Goal: Task Accomplishment & Management: Complete application form

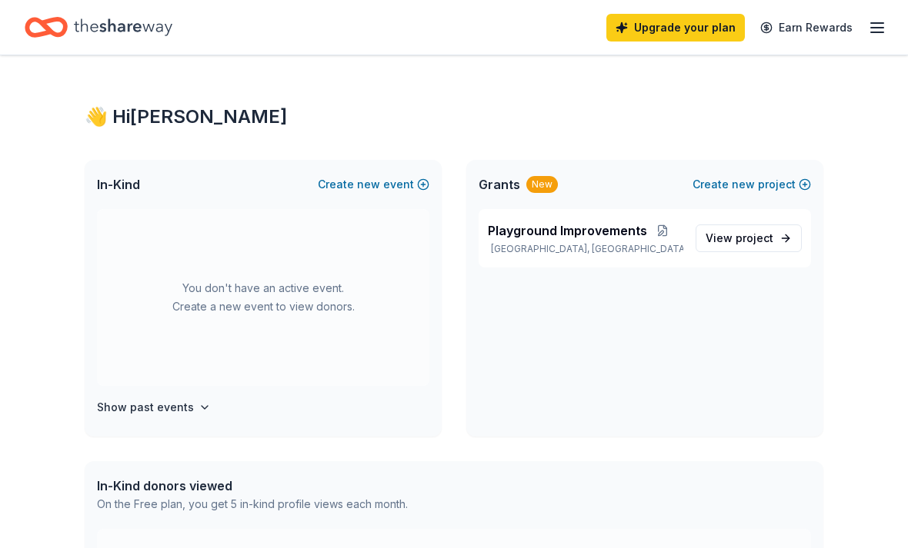
click at [883, 18] on icon "button" at bounding box center [877, 27] width 18 height 18
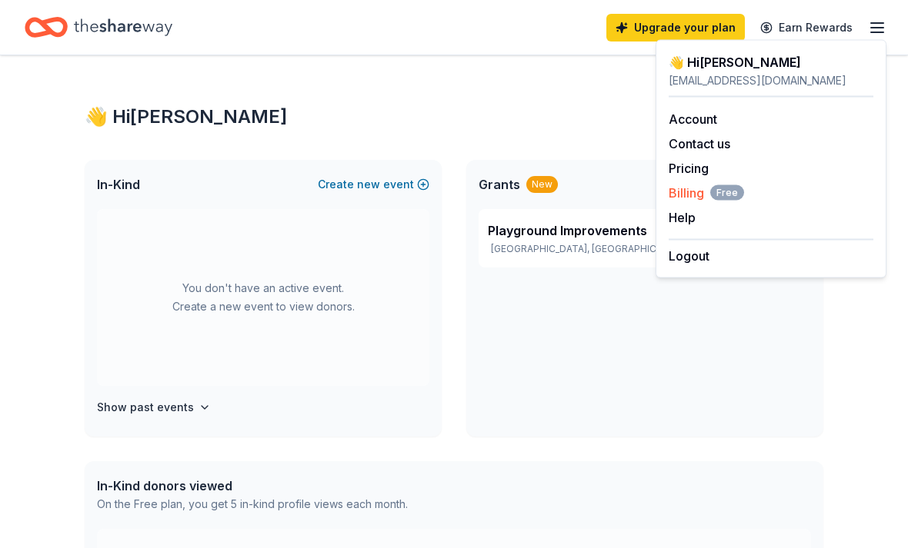
click at [710, 194] on span "Free" at bounding box center [727, 192] width 34 height 15
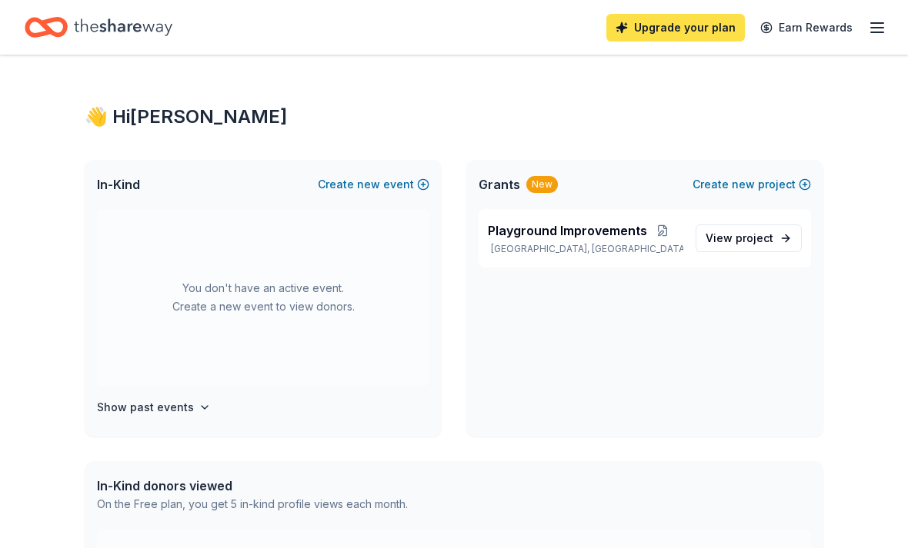
click at [708, 24] on link "Upgrade your plan" at bounding box center [675, 28] width 138 height 28
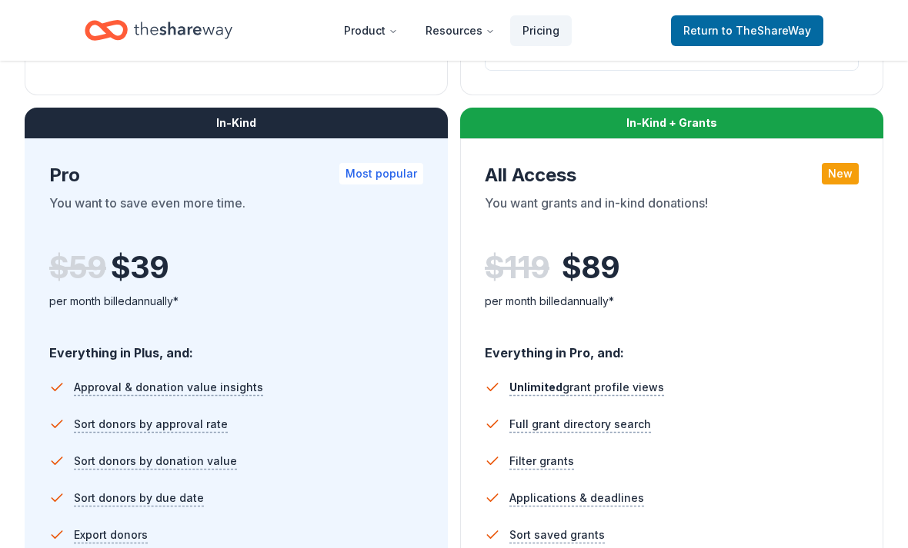
scroll to position [785, 0]
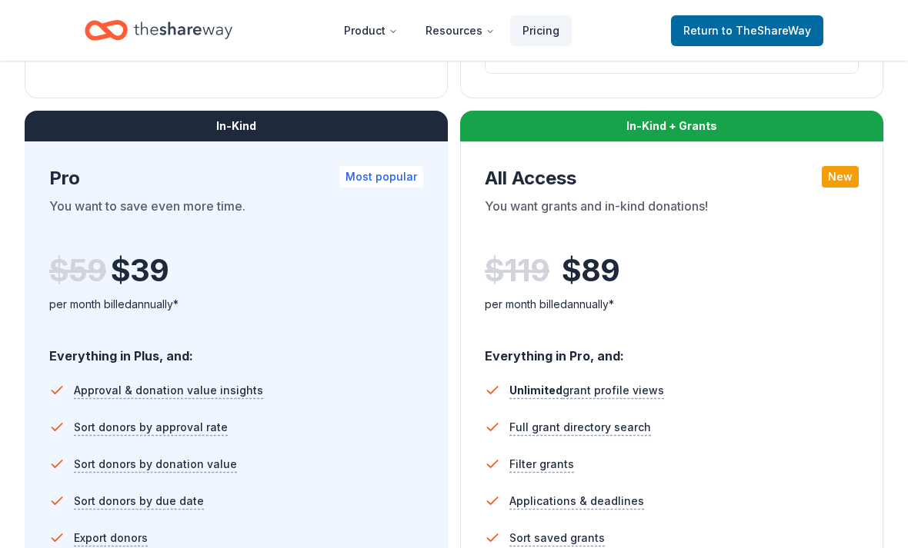
click at [260, 375] on li "Approval & donation value insights" at bounding box center [236, 390] width 374 height 37
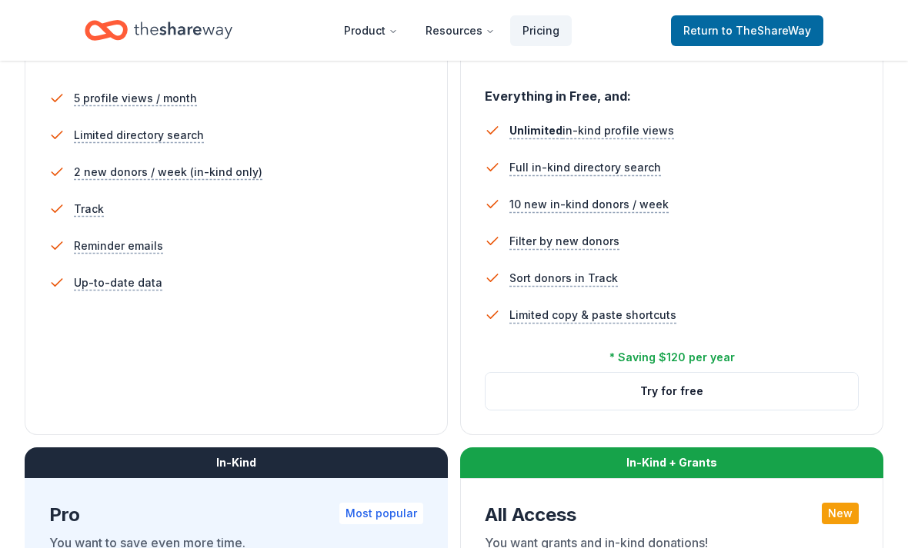
scroll to position [445, 0]
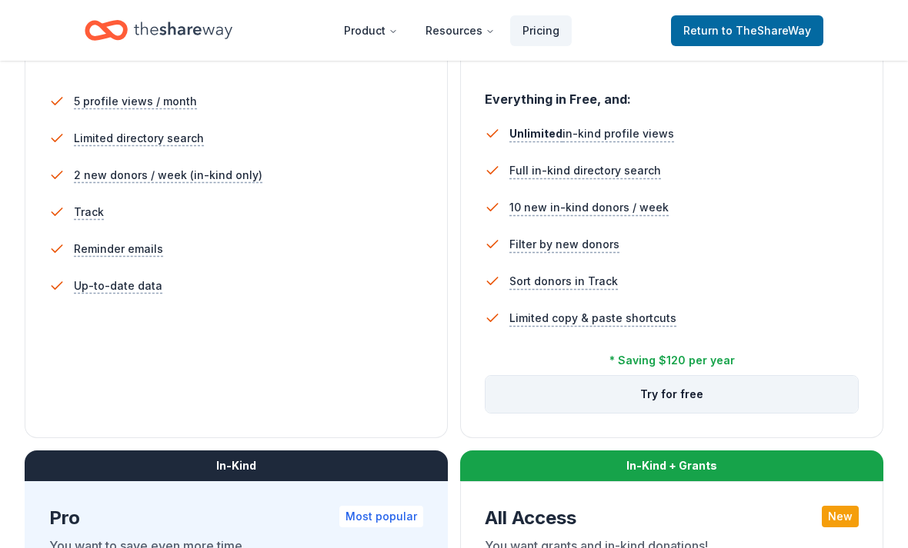
click at [771, 392] on button "Try for free" at bounding box center [671, 394] width 372 height 37
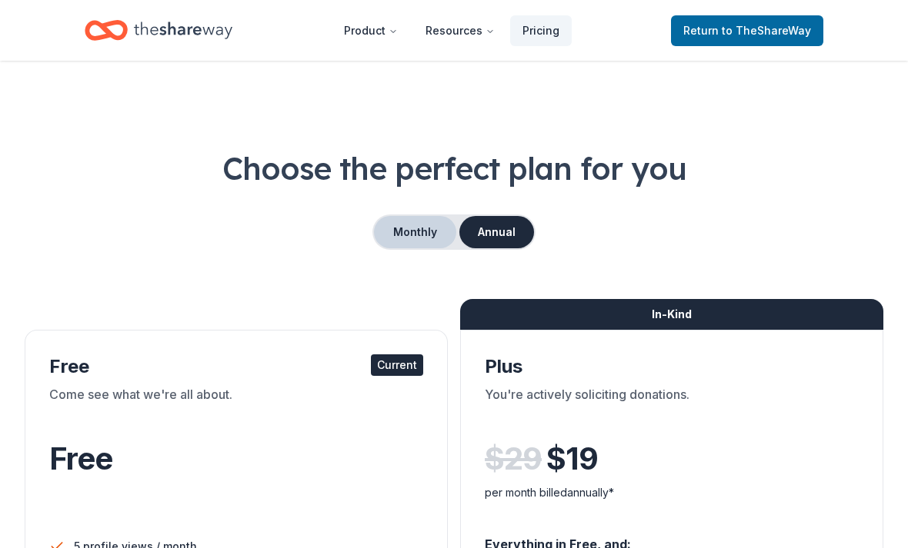
click at [422, 229] on button "Monthly" at bounding box center [415, 232] width 82 height 32
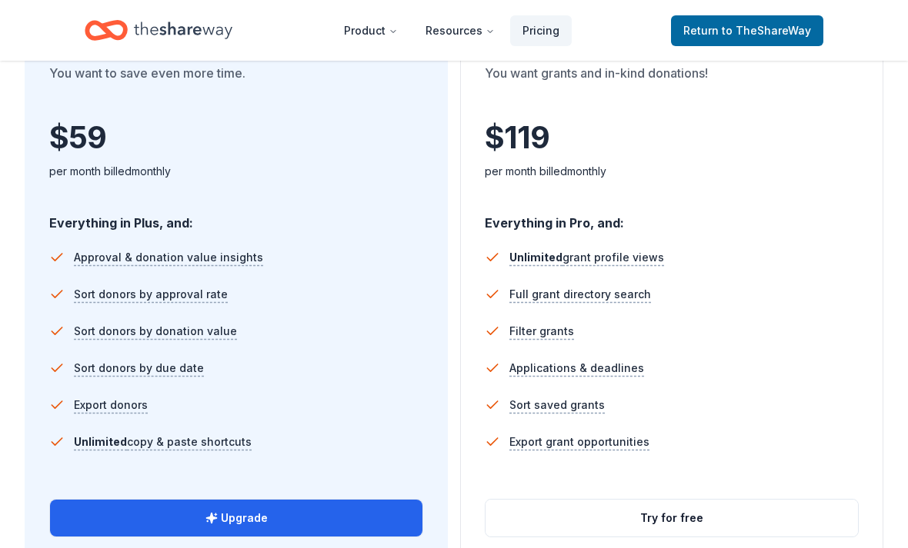
scroll to position [915, 0]
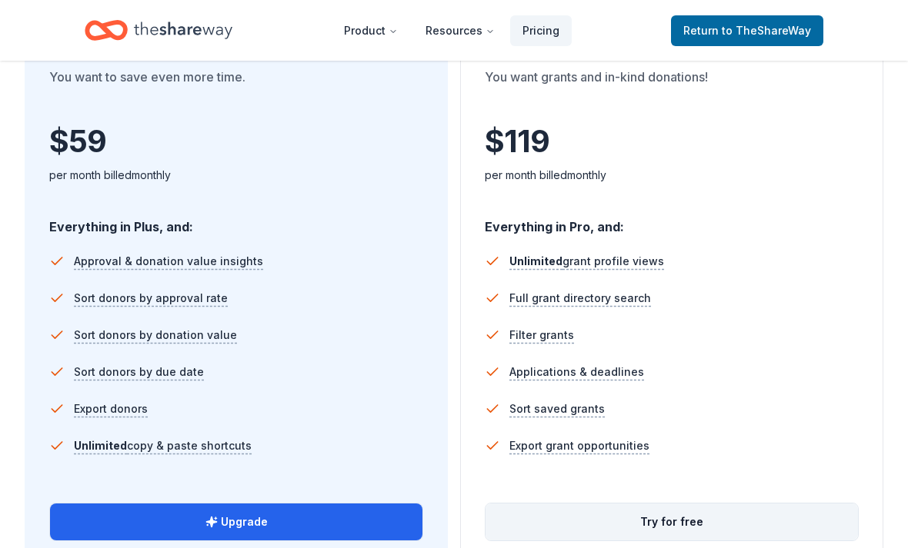
click at [738, 529] on button "Try for free" at bounding box center [671, 522] width 372 height 37
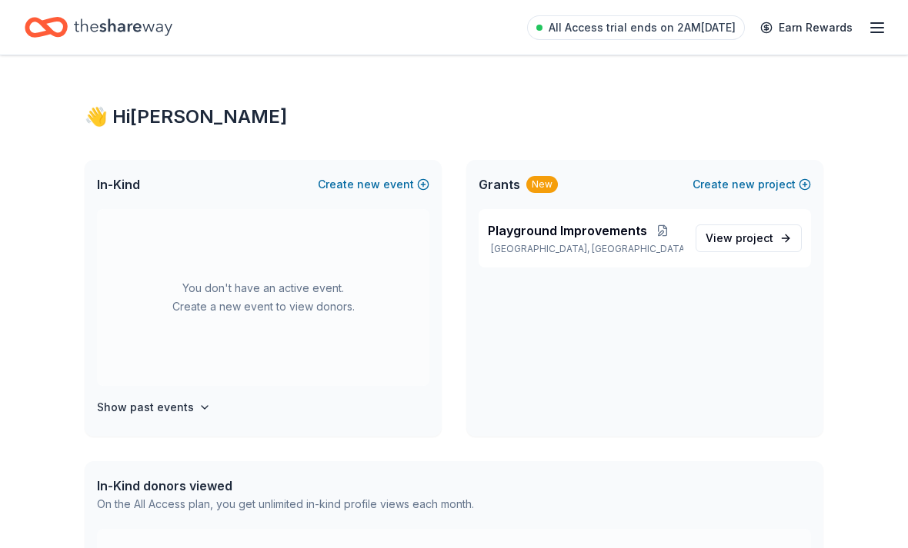
click at [885, 31] on icon "button" at bounding box center [877, 27] width 18 height 18
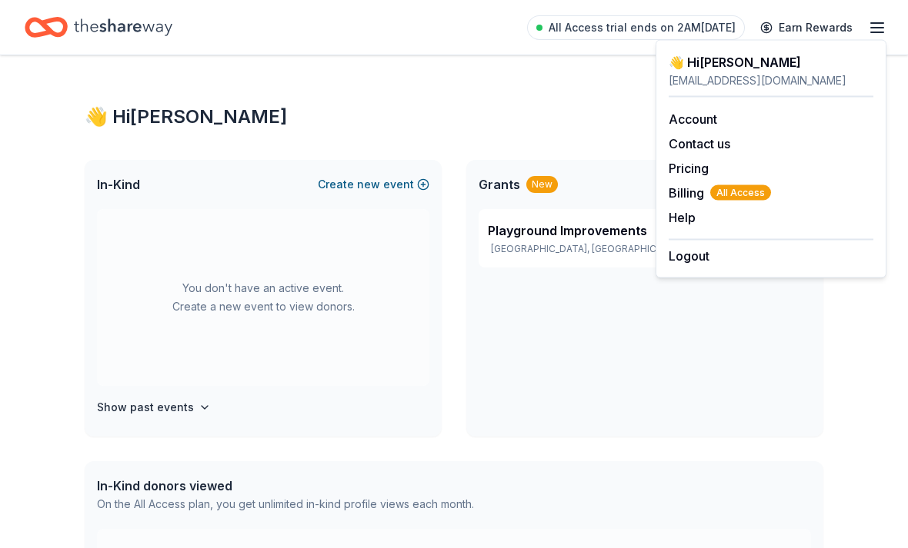
click at [357, 190] on button "Create new event" at bounding box center [374, 184] width 112 height 18
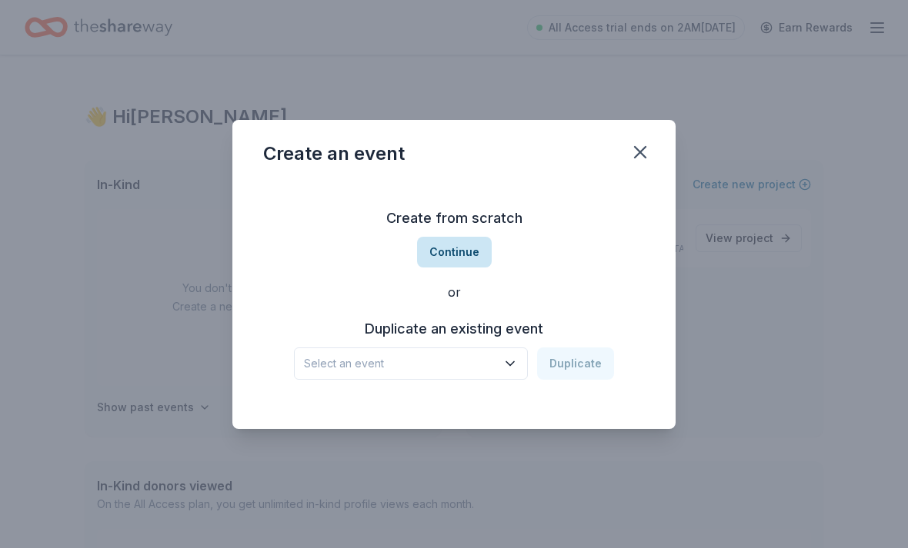
click at [448, 242] on button "Continue" at bounding box center [454, 252] width 75 height 31
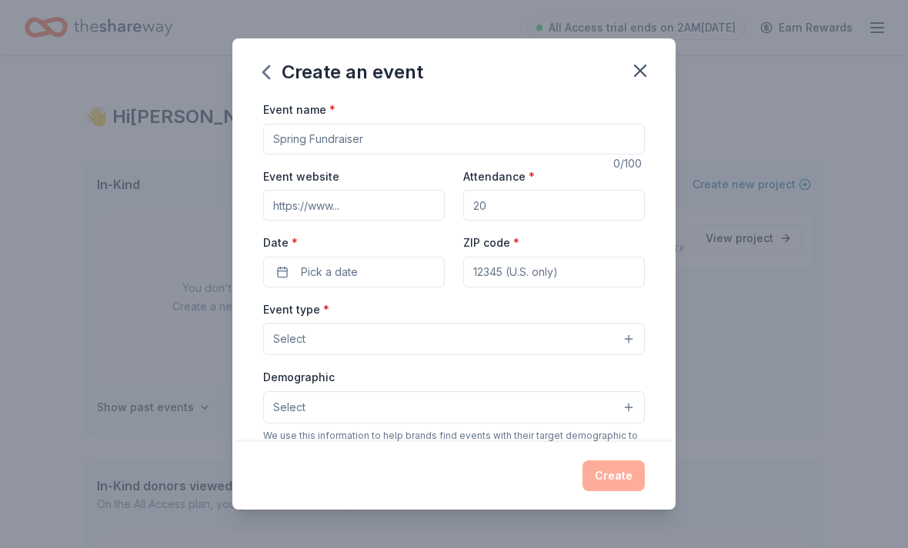
click at [510, 144] on input "Event name *" at bounding box center [454, 139] width 382 height 31
type input "Golf Tournament"
click at [528, 195] on input "Attendance *" at bounding box center [554, 205] width 182 height 31
type input "100"
click at [285, 275] on button "Pick a date" at bounding box center [354, 272] width 182 height 31
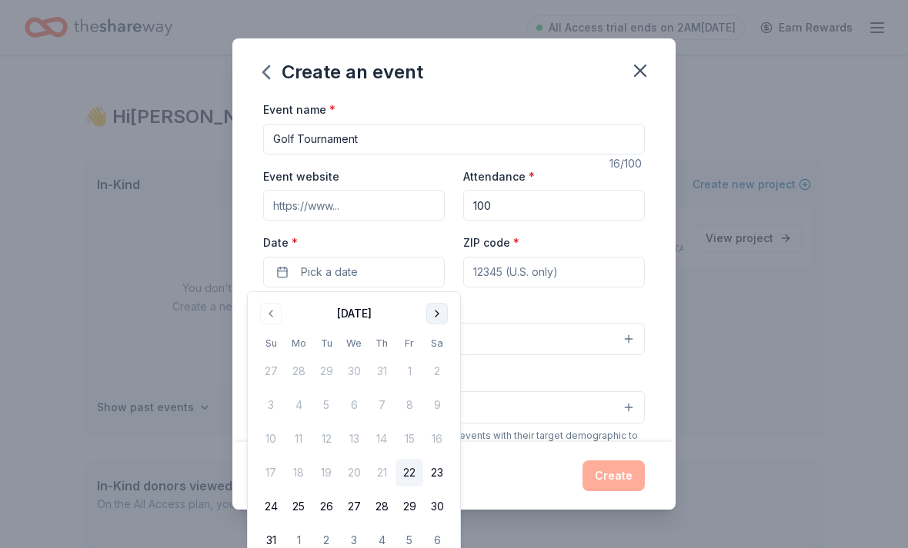
click at [440, 315] on button "Go to next month" at bounding box center [437, 314] width 22 height 22
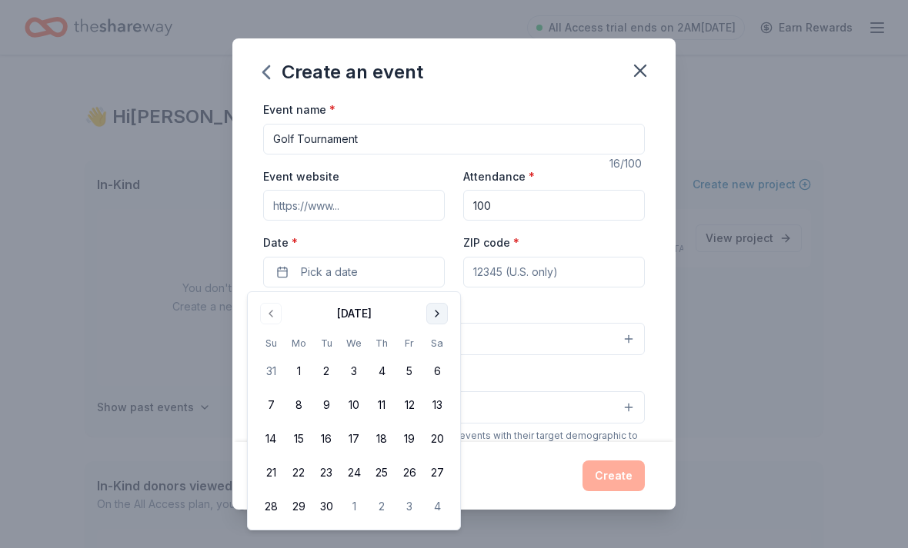
click at [434, 320] on button "Go to next month" at bounding box center [437, 314] width 22 height 22
click at [446, 313] on button "Go to next month" at bounding box center [437, 314] width 22 height 22
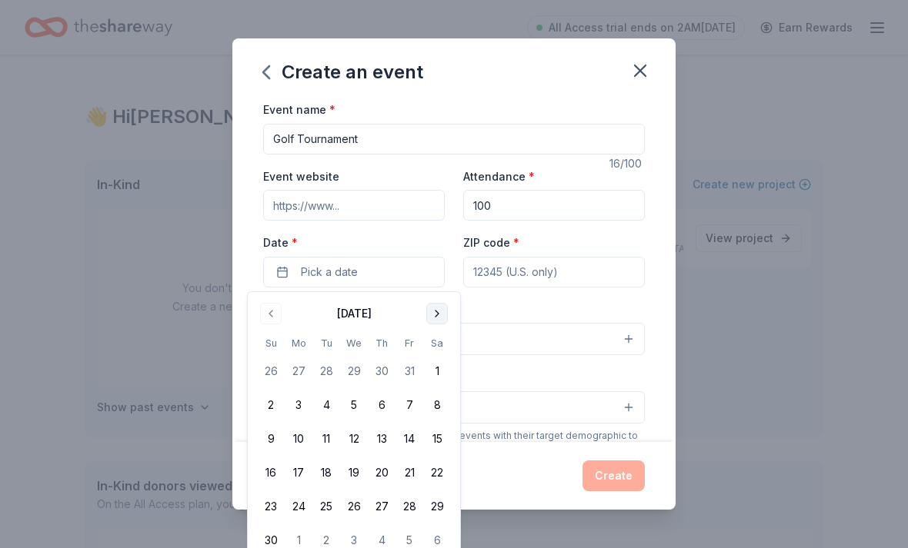
click at [433, 319] on button "Go to next month" at bounding box center [437, 314] width 22 height 22
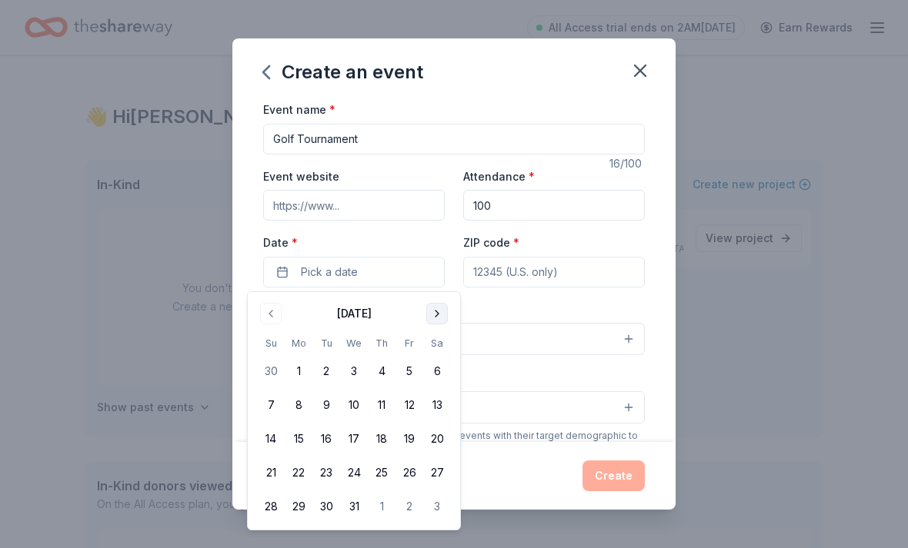
click at [437, 314] on button "Go to next month" at bounding box center [437, 314] width 22 height 22
click at [435, 306] on button "Go to next month" at bounding box center [437, 314] width 22 height 22
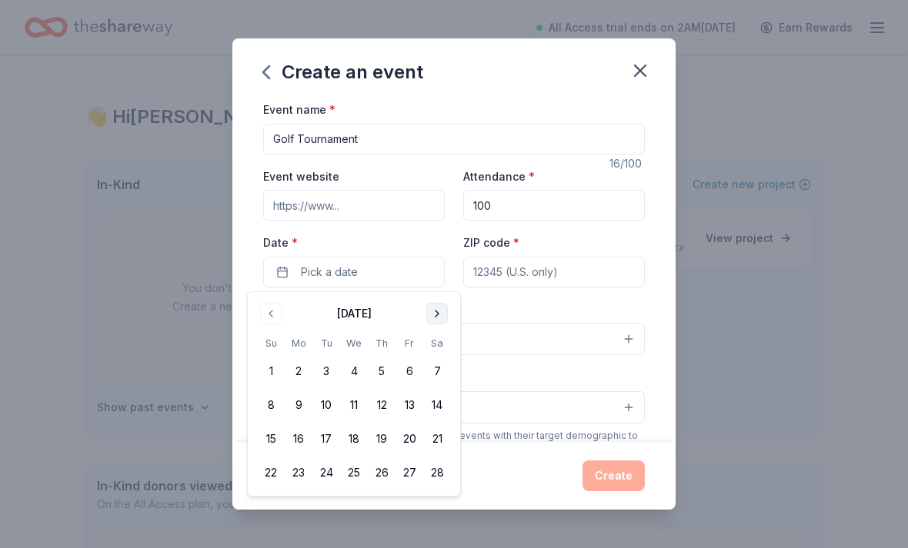
click at [434, 316] on button "Go to next month" at bounding box center [437, 314] width 22 height 22
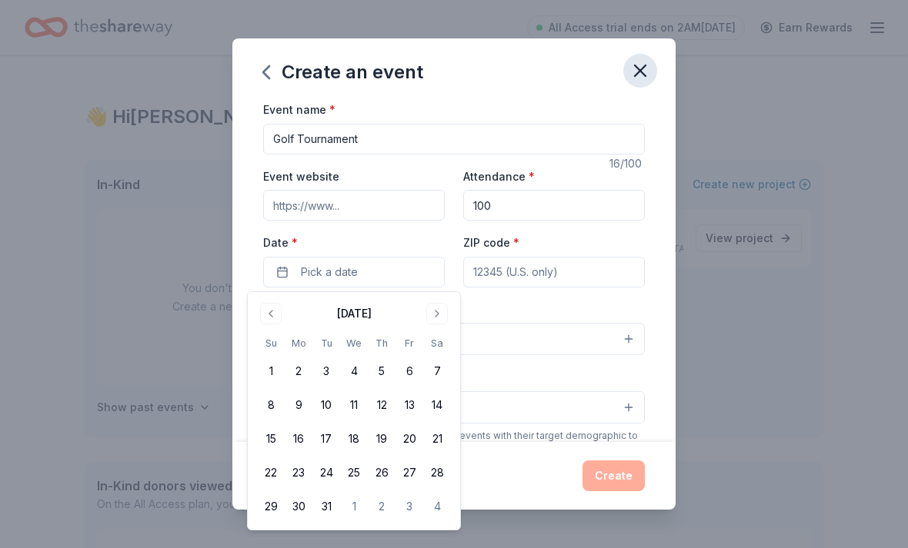
click at [648, 82] on button "button" at bounding box center [640, 71] width 34 height 34
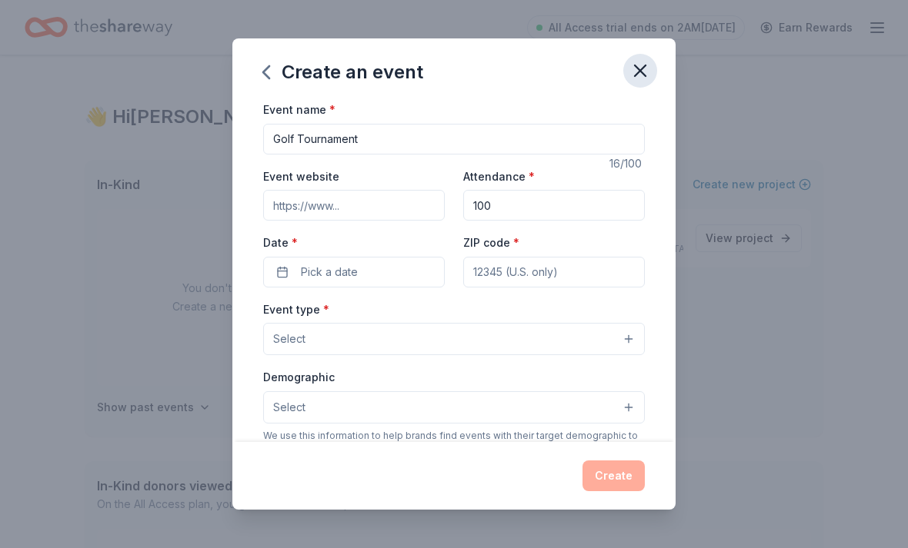
click at [648, 68] on icon "button" at bounding box center [640, 71] width 22 height 22
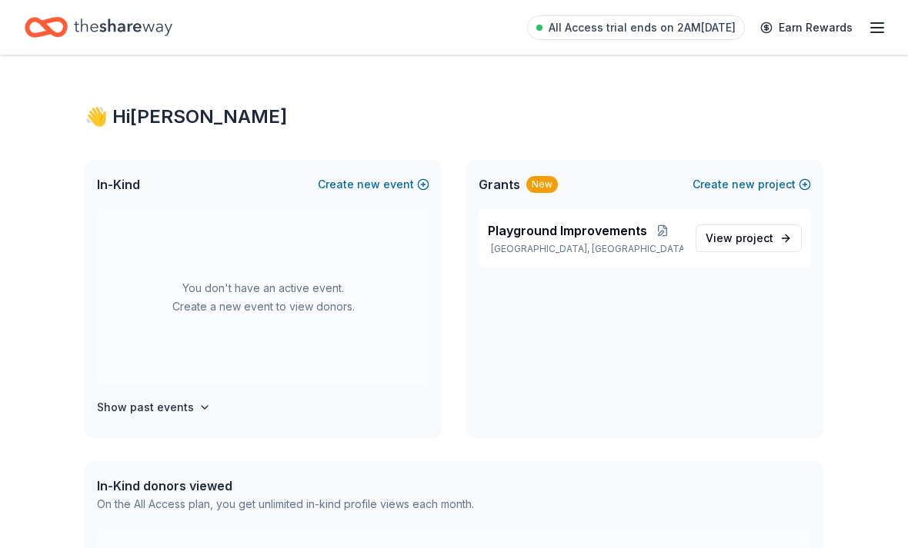
click at [117, 35] on icon "Home" at bounding box center [123, 28] width 98 height 32
click at [167, 414] on h4 "Show past events" at bounding box center [145, 407] width 97 height 18
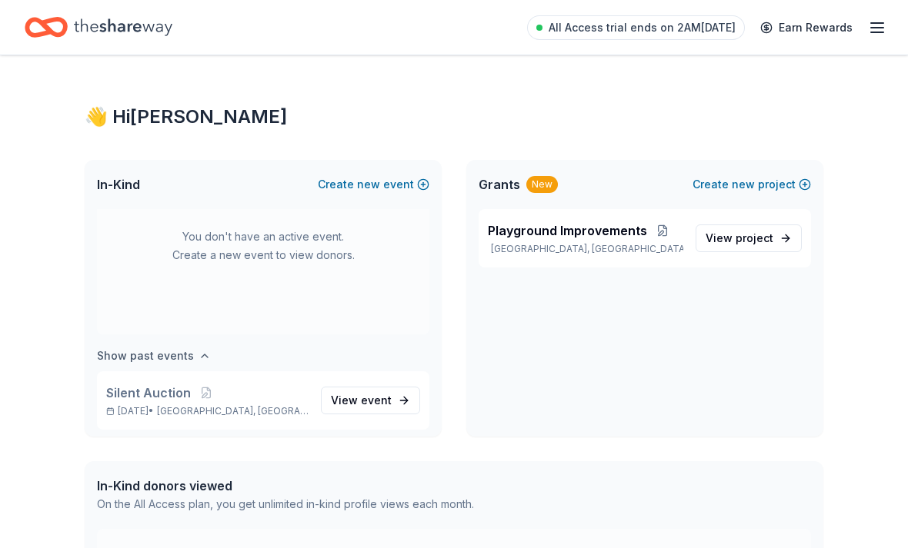
scroll to position [57, 0]
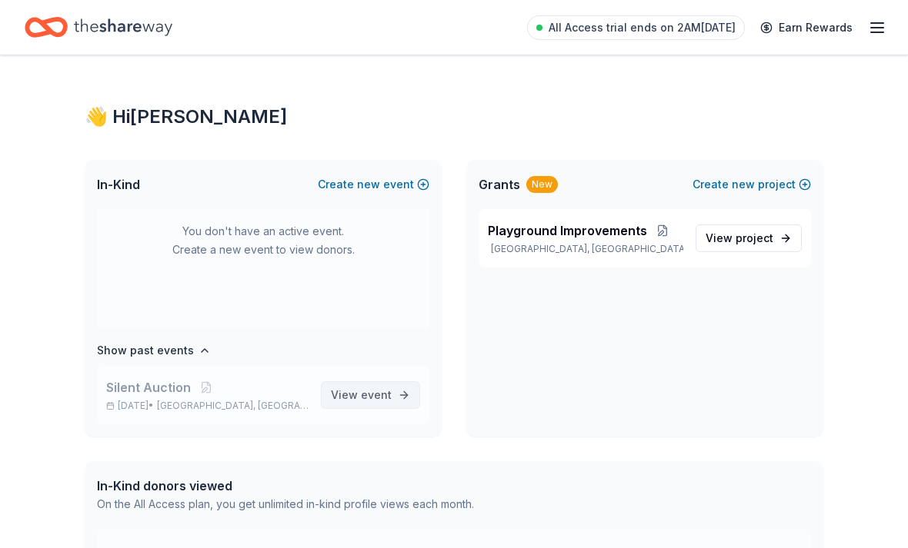
click at [384, 389] on span "event" at bounding box center [376, 394] width 31 height 13
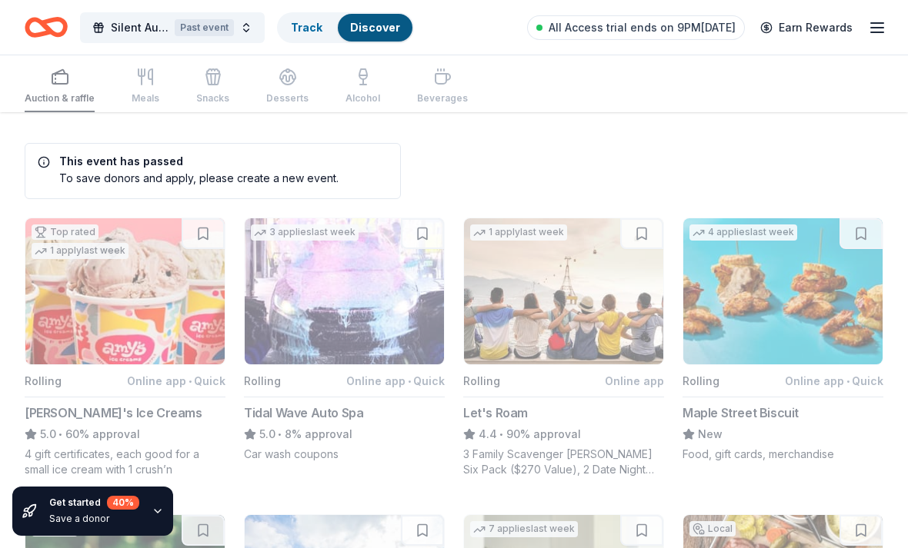
click at [40, 30] on icon "Home" at bounding box center [46, 27] width 43 height 36
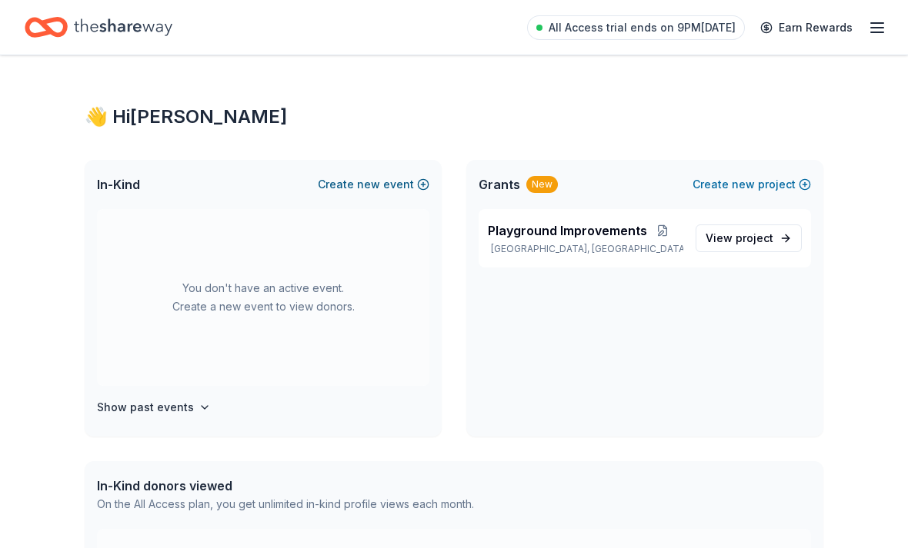
click at [394, 185] on button "Create new event" at bounding box center [374, 184] width 112 height 18
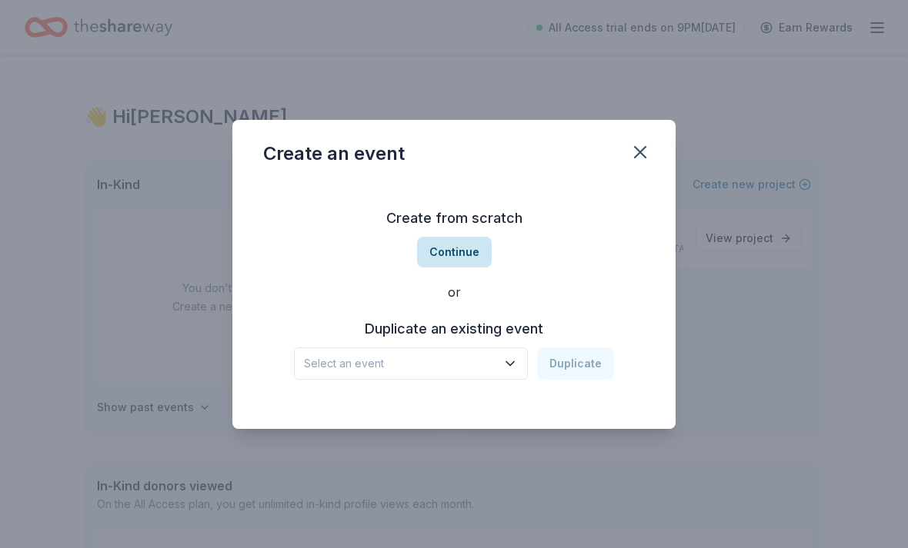
click at [445, 253] on button "Continue" at bounding box center [454, 252] width 75 height 31
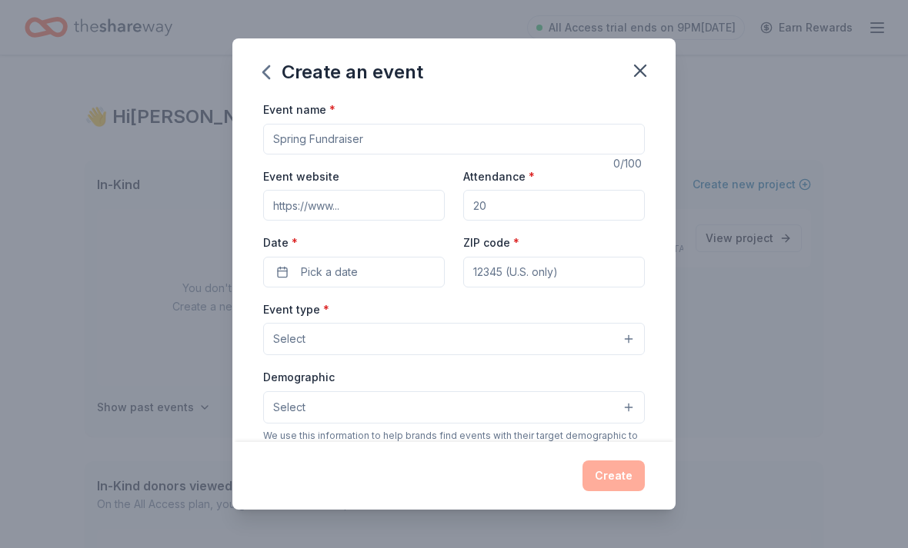
click at [373, 142] on input "Event name *" at bounding box center [454, 139] width 382 height 31
type input "Golf Tournament"
click at [532, 212] on input "Attendance *" at bounding box center [554, 205] width 182 height 31
type input "100"
click at [336, 272] on span "Pick a date" at bounding box center [329, 272] width 57 height 18
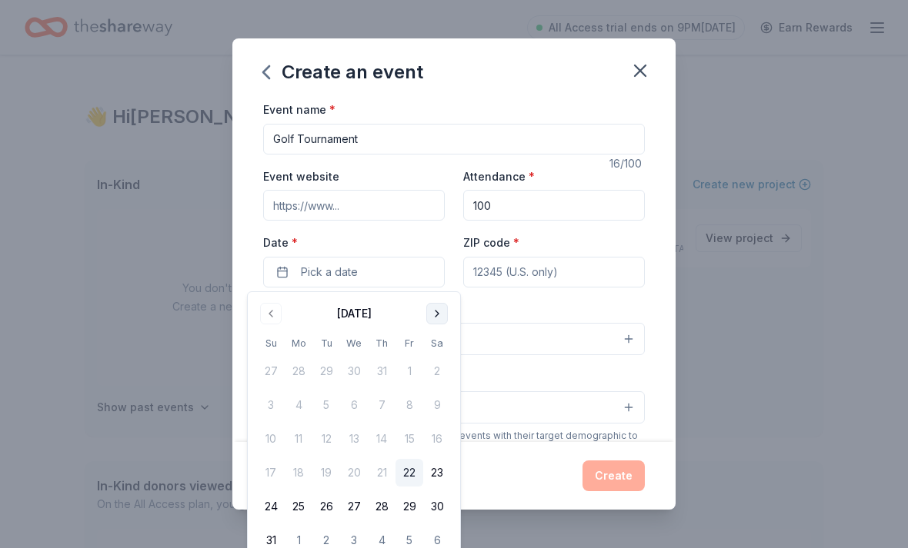
click at [443, 312] on button "Go to next month" at bounding box center [437, 314] width 22 height 22
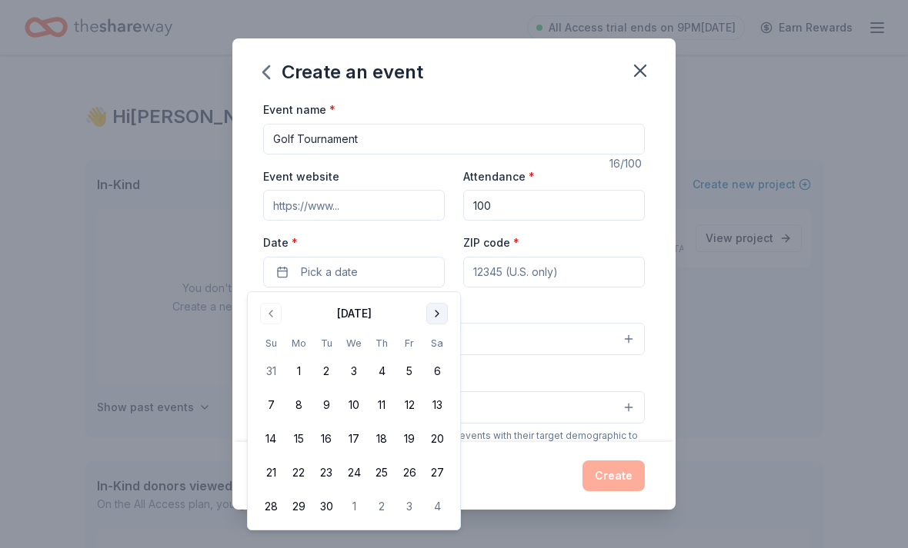
click at [437, 305] on button "Go to next month" at bounding box center [437, 314] width 22 height 22
click at [436, 305] on button "Go to next month" at bounding box center [437, 314] width 22 height 22
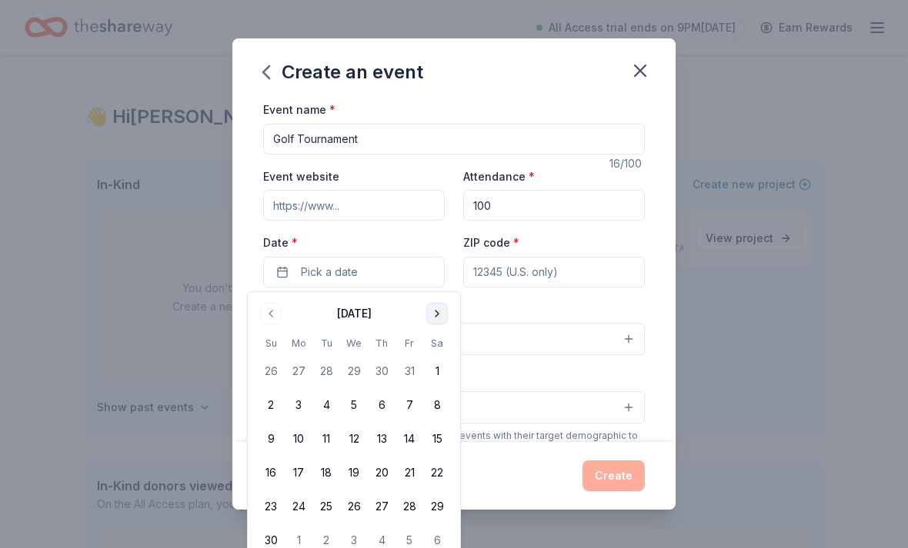
click at [432, 319] on button "Go to next month" at bounding box center [437, 314] width 22 height 22
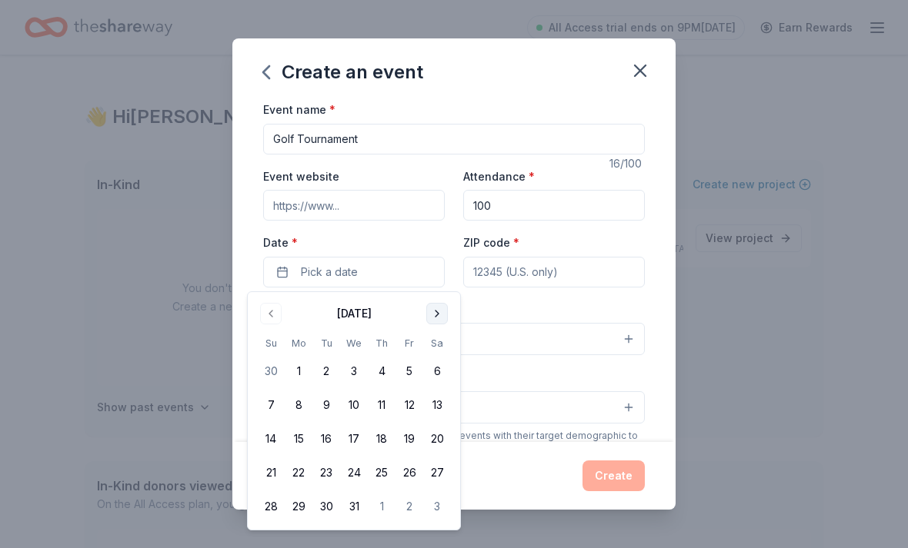
click at [432, 318] on button "Go to next month" at bounding box center [437, 314] width 22 height 22
click at [432, 319] on button "Go to next month" at bounding box center [437, 314] width 22 height 22
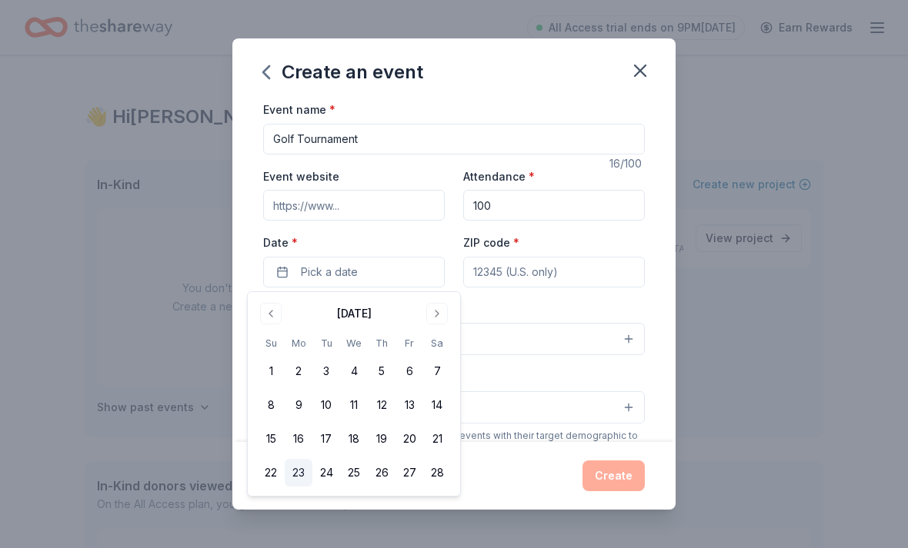
click at [308, 470] on button "23" at bounding box center [299, 473] width 28 height 28
click at [578, 280] on input "ZIP code *" at bounding box center [554, 272] width 182 height 31
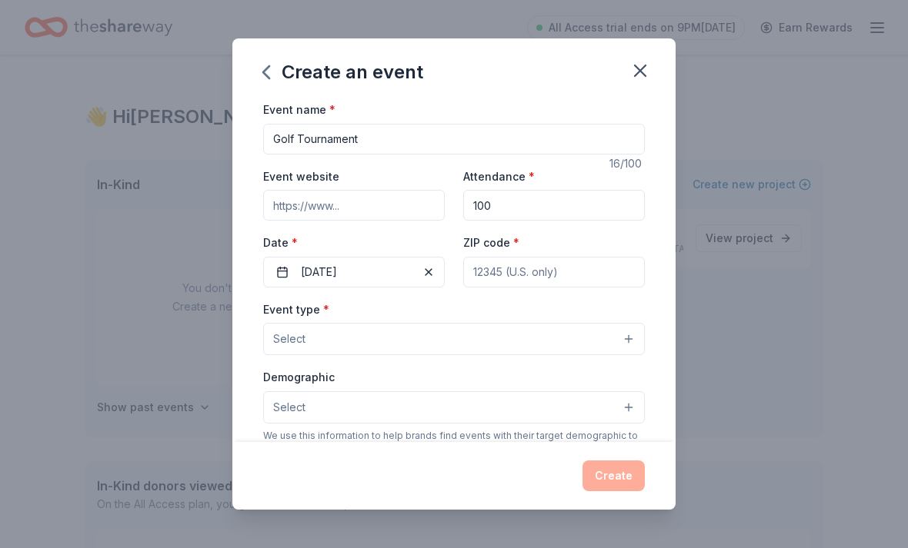
type input "77494"
click at [357, 335] on button "Select" at bounding box center [454, 339] width 382 height 32
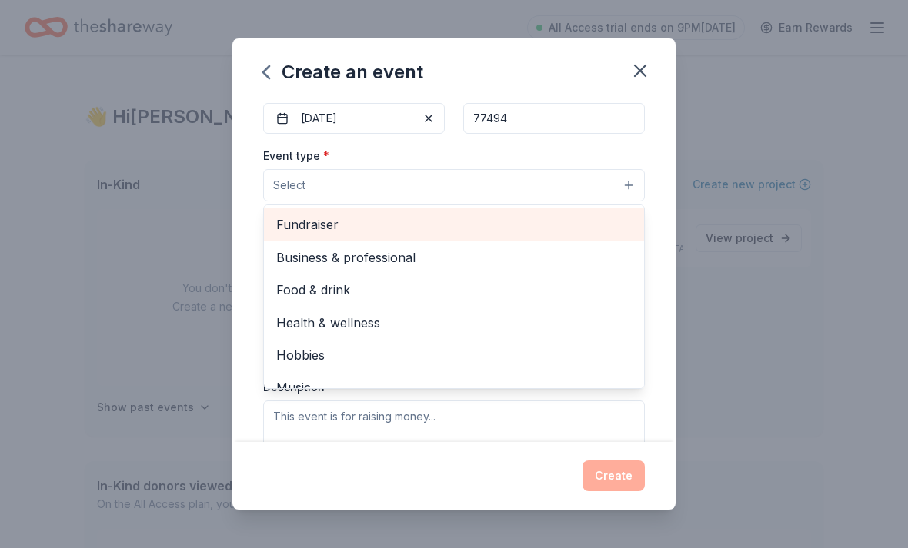
click at [330, 232] on span "Fundraiser" at bounding box center [453, 225] width 355 height 20
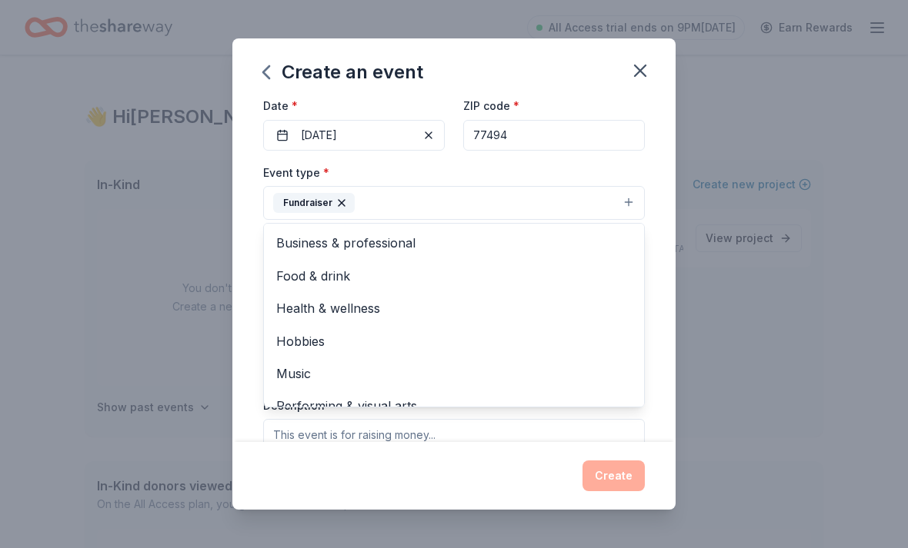
scroll to position [142, 0]
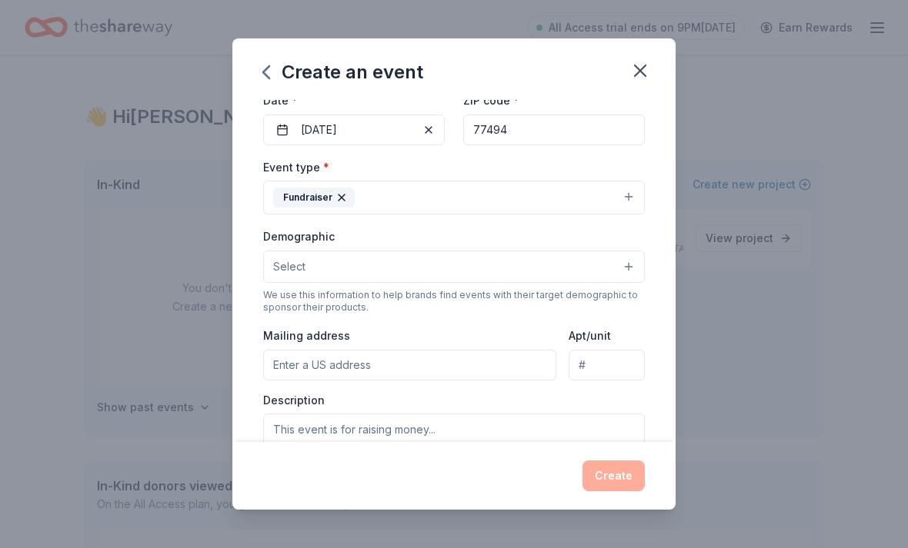
click at [629, 267] on button "Select" at bounding box center [454, 267] width 382 height 32
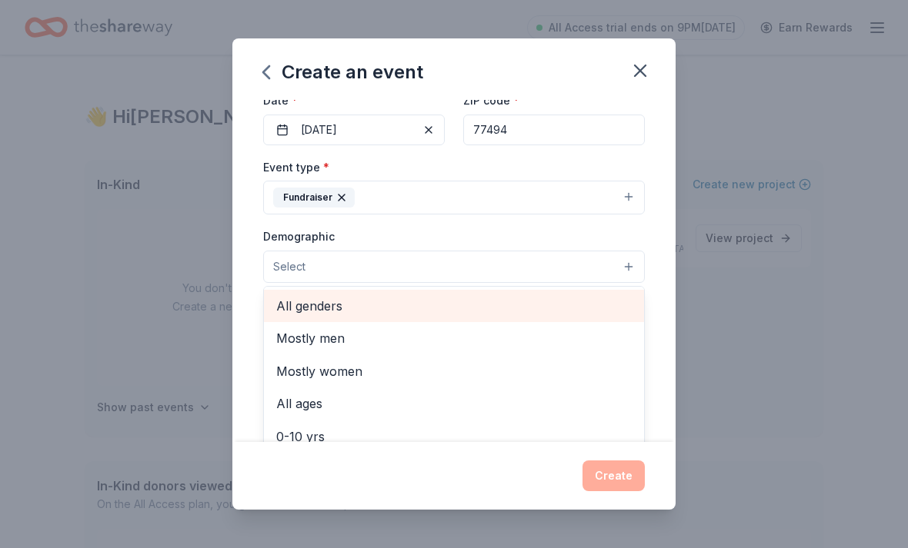
click at [328, 315] on span "All genders" at bounding box center [453, 306] width 355 height 20
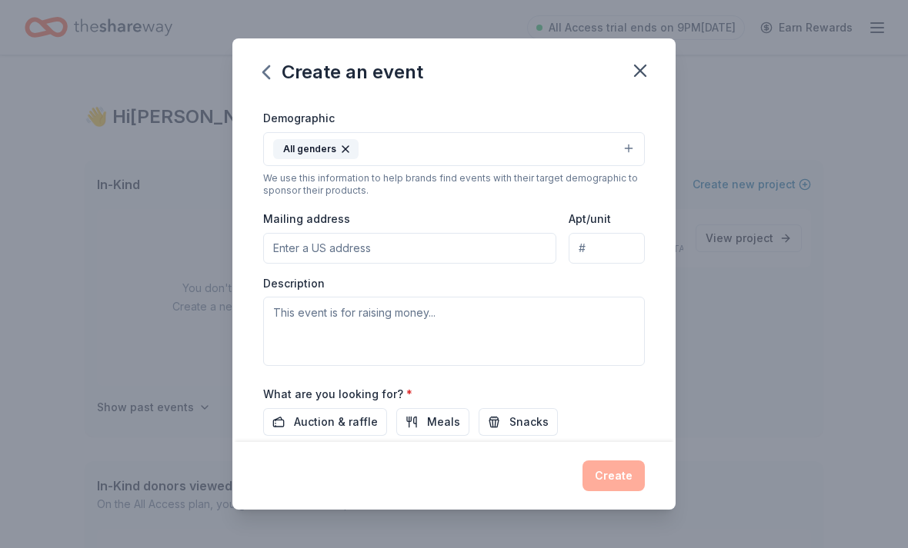
scroll to position [259, 0]
click at [468, 253] on input "Mailing address" at bounding box center [409, 250] width 293 height 31
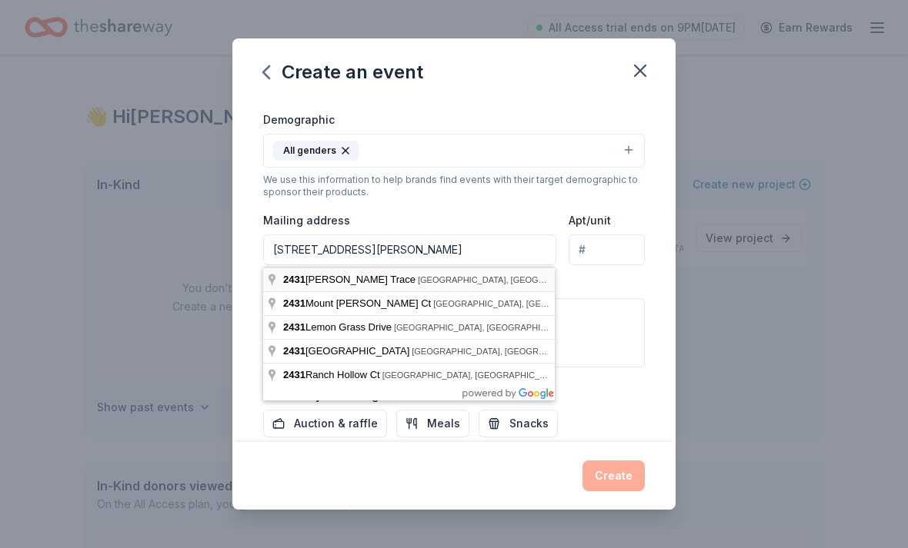
type input "2431 Joan Collier Trace, Katy, TX, 77494"
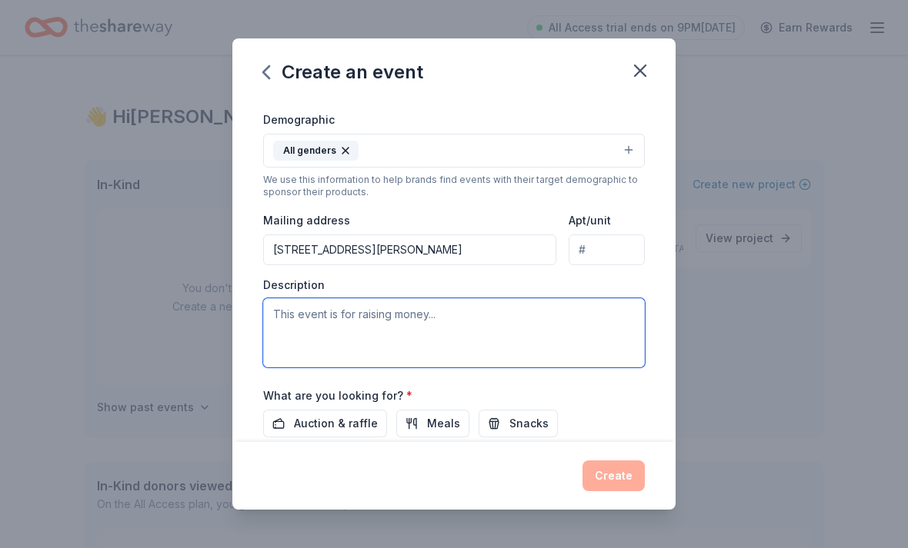
click at [539, 332] on textarea at bounding box center [454, 332] width 382 height 69
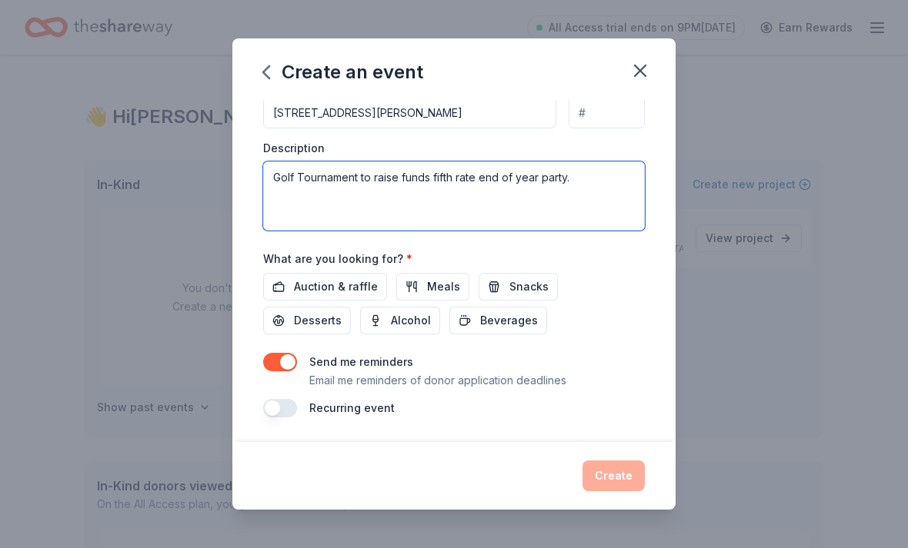
scroll to position [398, 0]
type textarea "Golf Tournament to raise funds fifth rate end of year party."
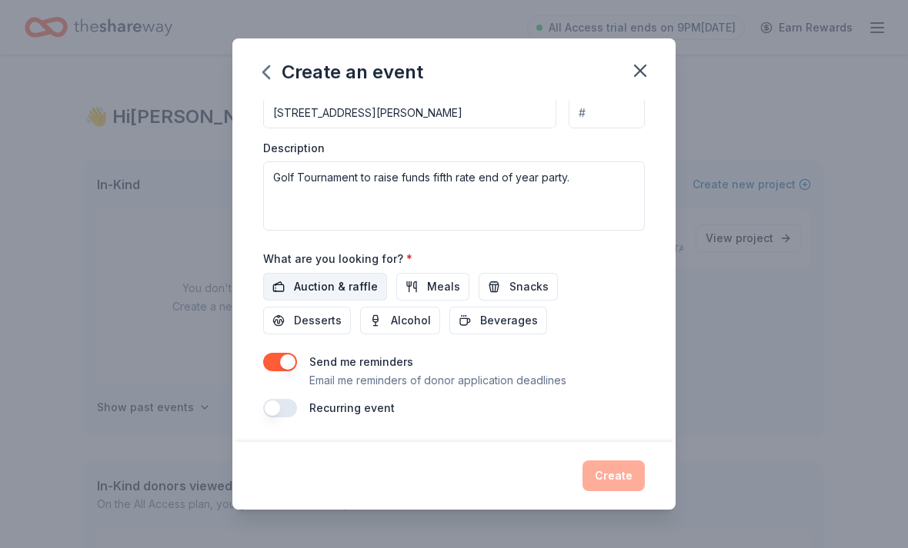
click at [362, 284] on span "Auction & raffle" at bounding box center [336, 287] width 84 height 18
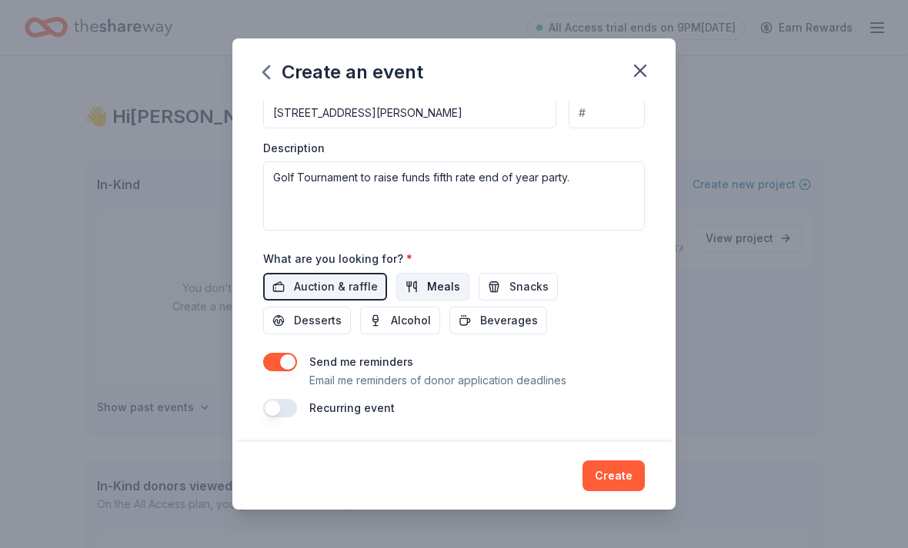
click at [432, 285] on span "Meals" at bounding box center [443, 287] width 33 height 18
click at [525, 284] on span "Snacks" at bounding box center [528, 287] width 39 height 18
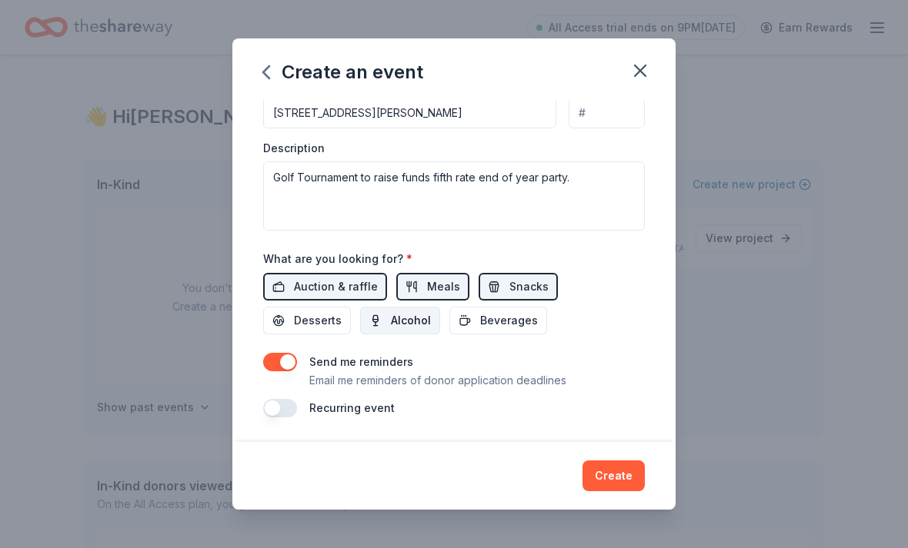
click at [360, 325] on button "Alcohol" at bounding box center [400, 321] width 80 height 28
click at [480, 318] on span "Beverages" at bounding box center [509, 321] width 58 height 18
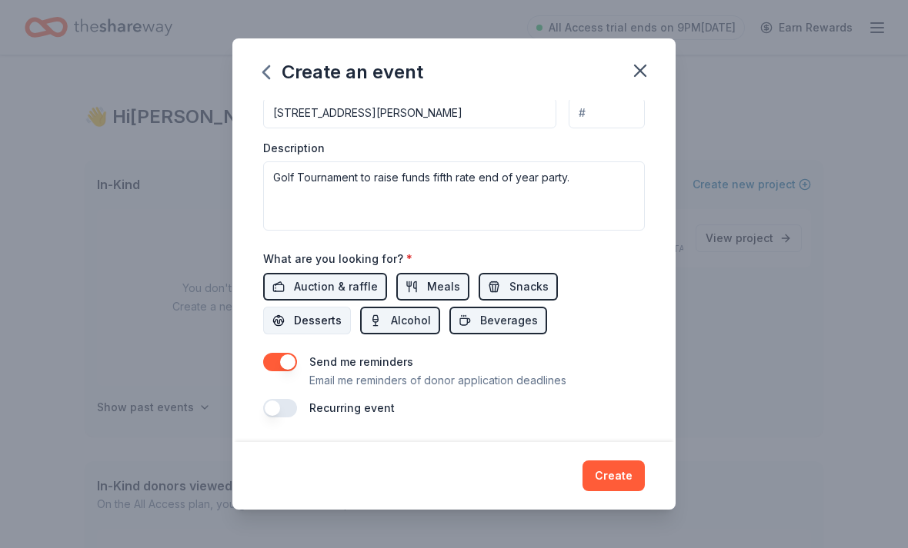
click at [342, 312] on span "Desserts" at bounding box center [318, 321] width 48 height 18
click at [611, 474] on button "Create" at bounding box center [613, 476] width 62 height 31
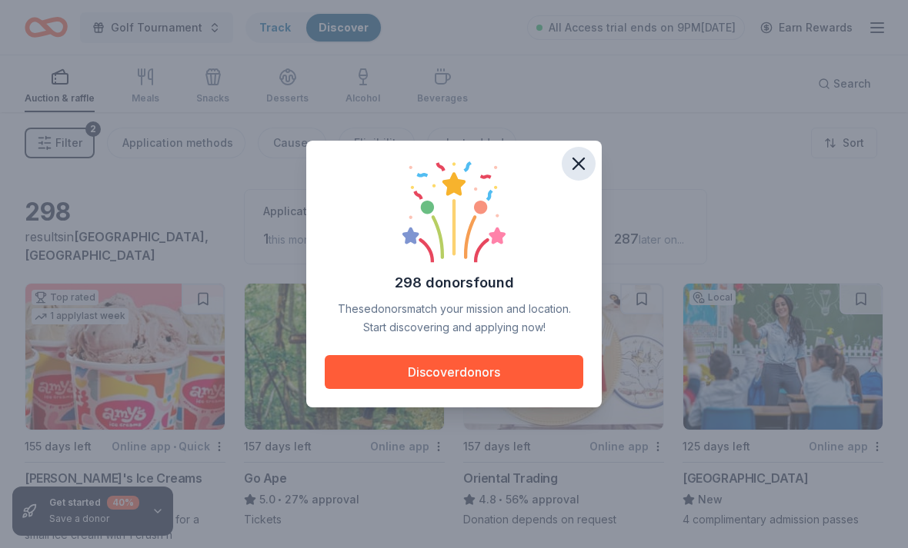
click at [581, 168] on icon "button" at bounding box center [579, 164] width 22 height 22
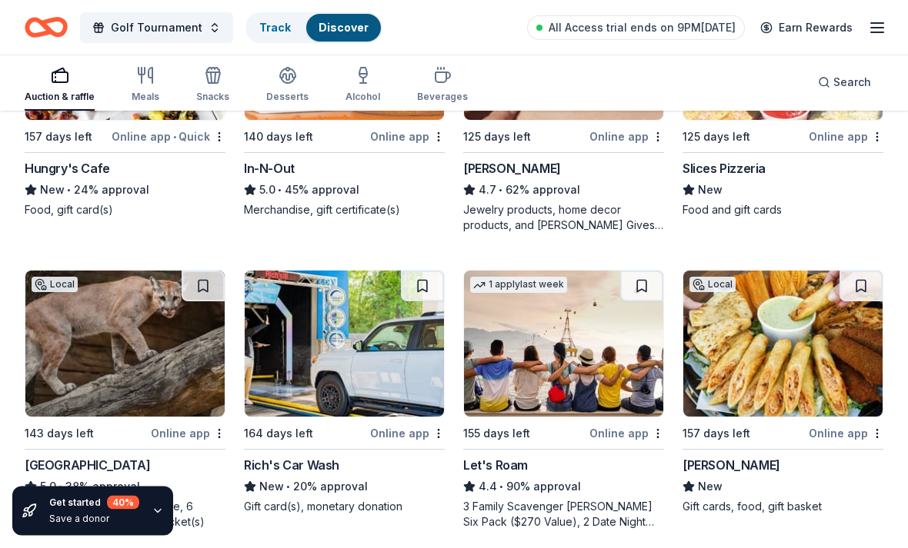
scroll to position [605, 0]
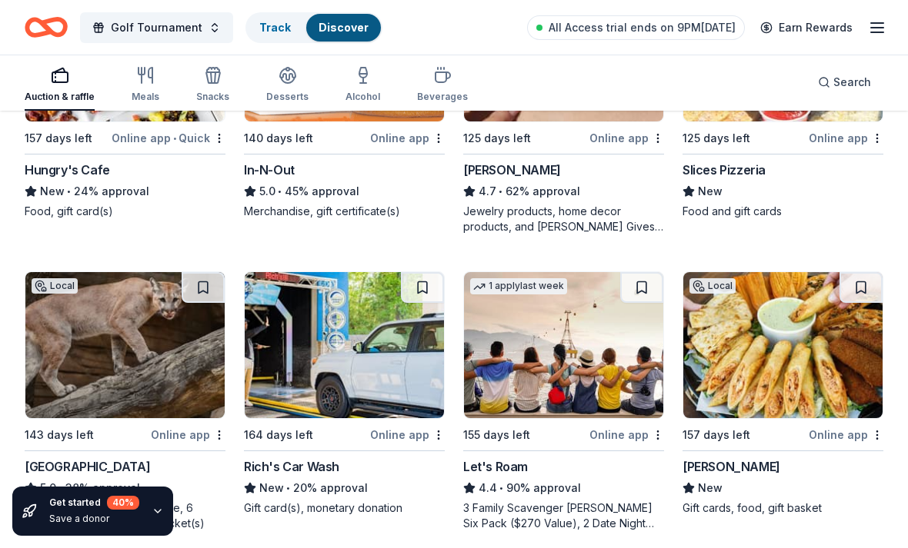
click at [775, 366] on img at bounding box center [782, 345] width 199 height 146
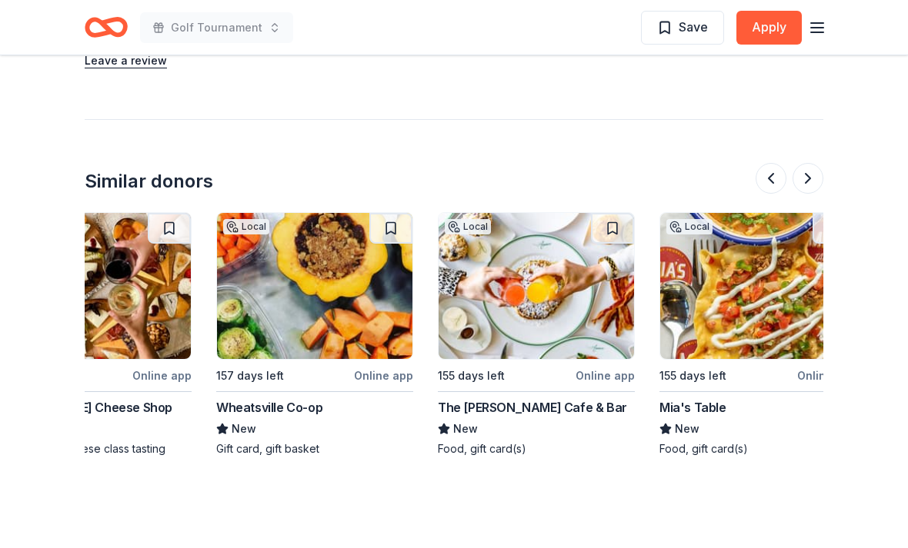
scroll to position [0, 534]
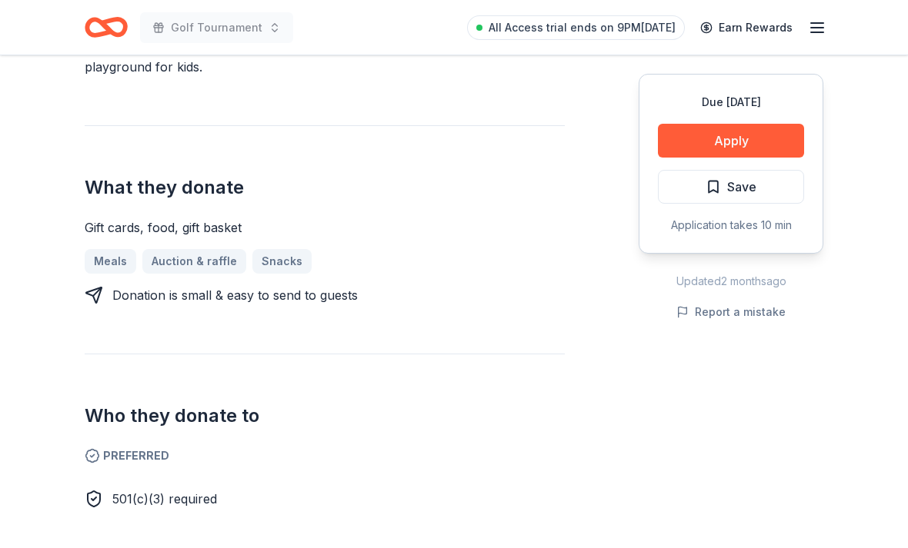
scroll to position [551, 0]
click at [755, 132] on button "Apply" at bounding box center [731, 141] width 146 height 34
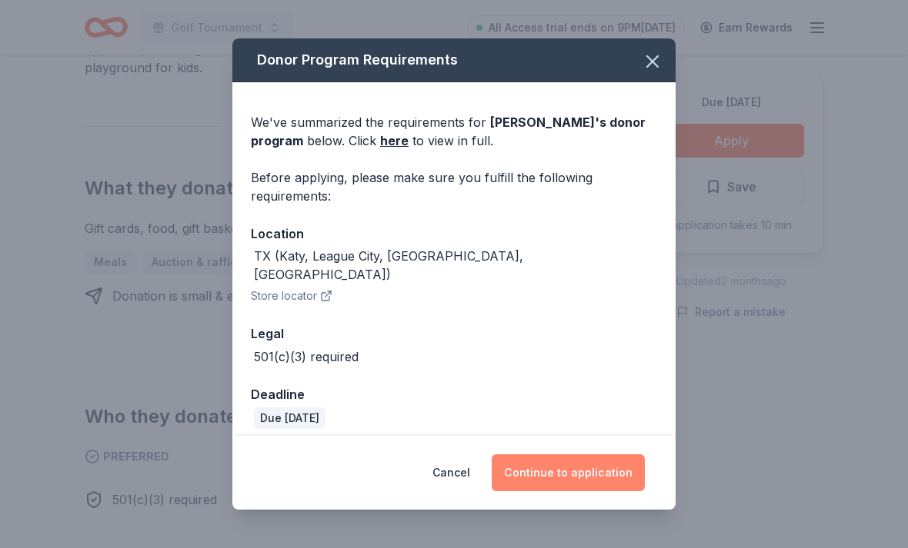
click at [608, 471] on button "Continue to application" at bounding box center [568, 473] width 153 height 37
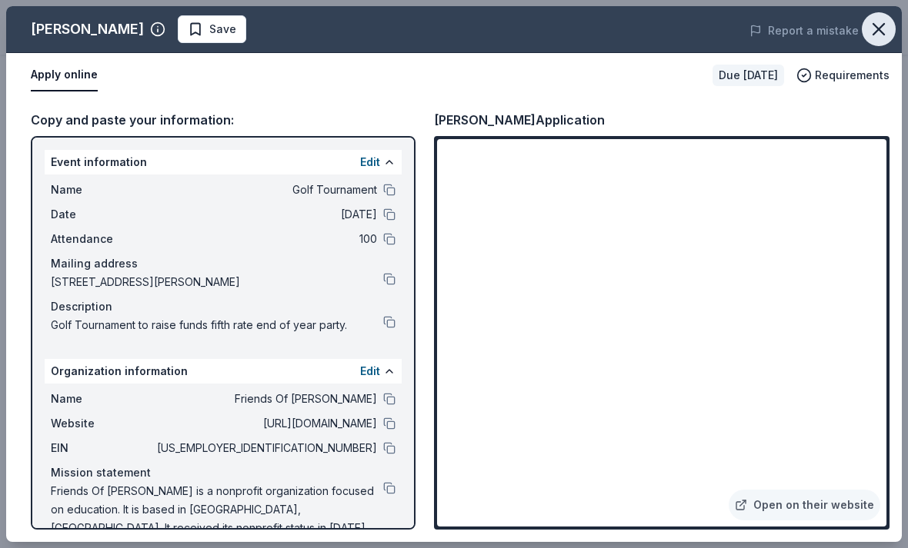
click at [888, 30] on icon "button" at bounding box center [879, 29] width 22 height 22
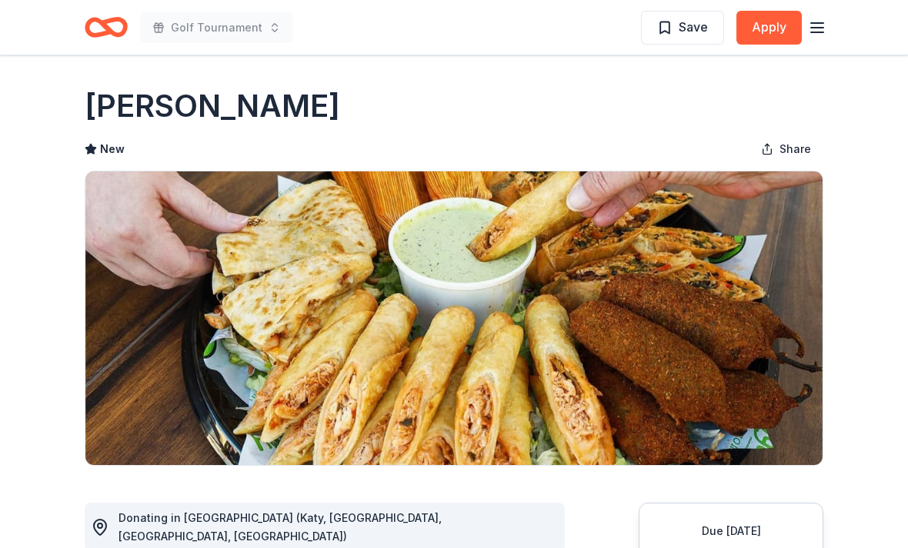
scroll to position [0, 0]
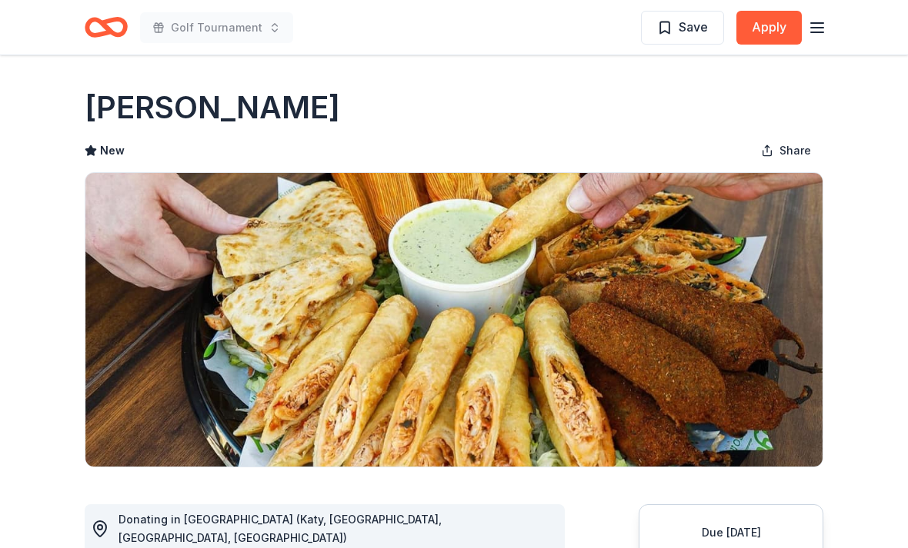
click at [101, 33] on icon "Home" at bounding box center [99, 26] width 24 height 15
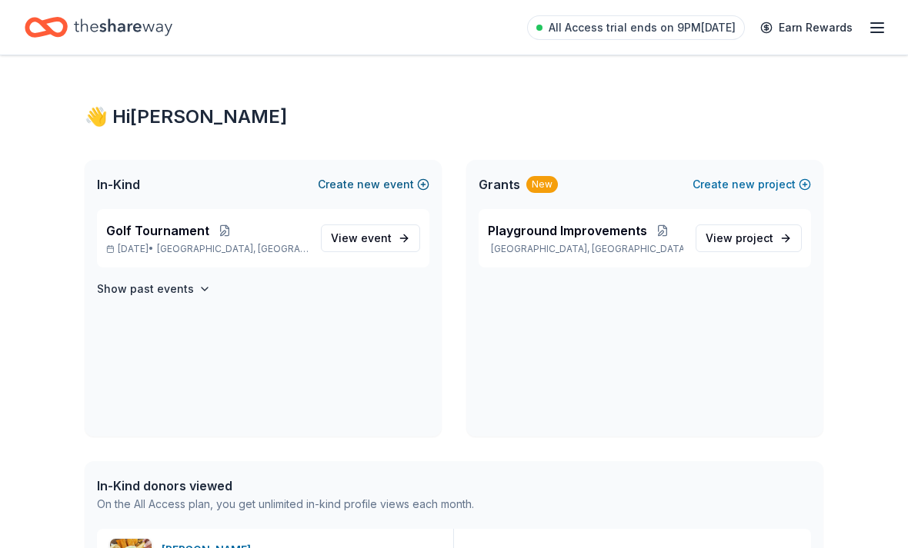
click at [350, 190] on button "Create new event" at bounding box center [374, 184] width 112 height 18
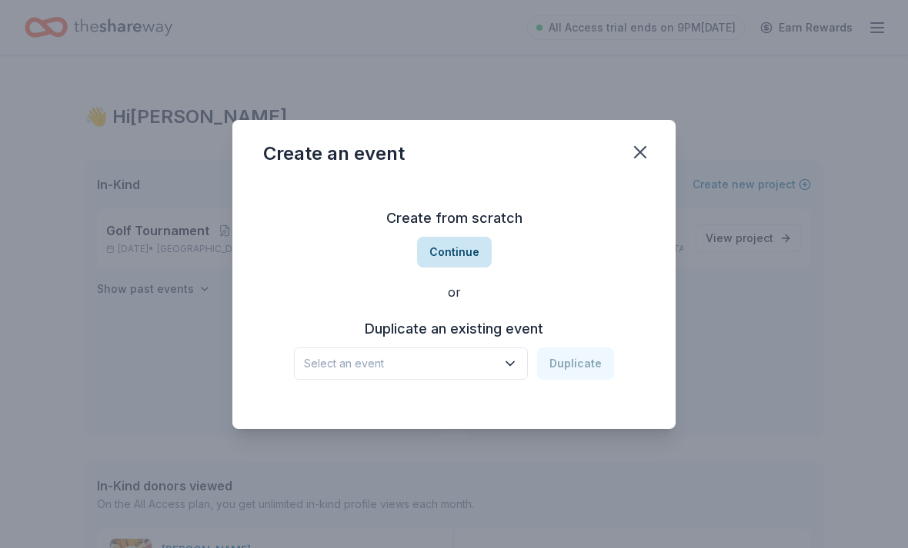
click at [454, 245] on button "Continue" at bounding box center [454, 252] width 75 height 31
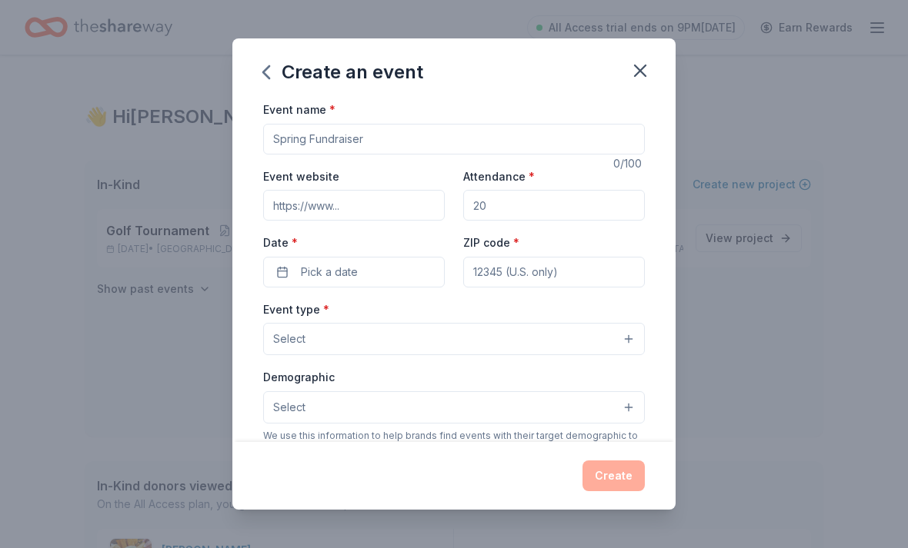
click at [471, 140] on input "Event name *" at bounding box center [454, 139] width 382 height 31
type input "Silent Auction"
click at [523, 209] on input "Attendance *" at bounding box center [554, 205] width 182 height 31
type input "500"
click at [324, 273] on span "Pick a date" at bounding box center [329, 272] width 57 height 18
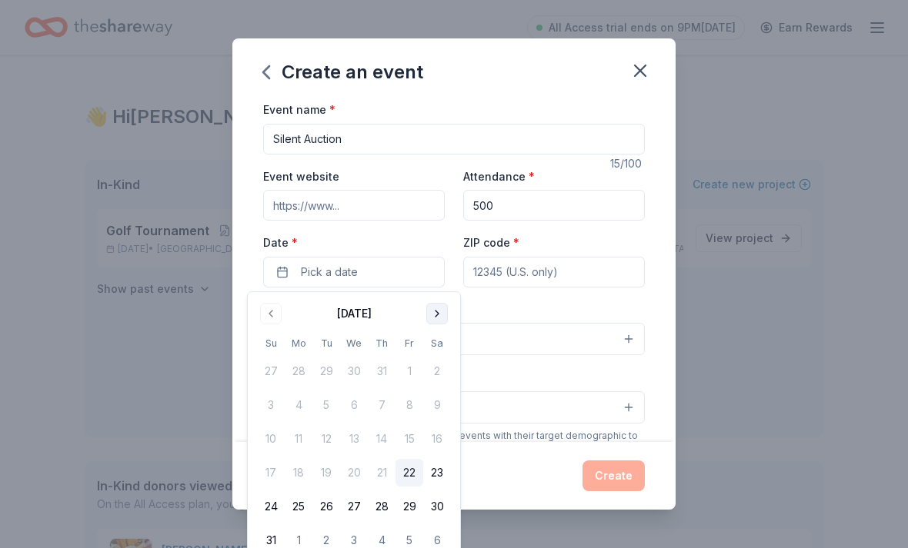
click at [442, 315] on button "Go to next month" at bounding box center [437, 314] width 22 height 22
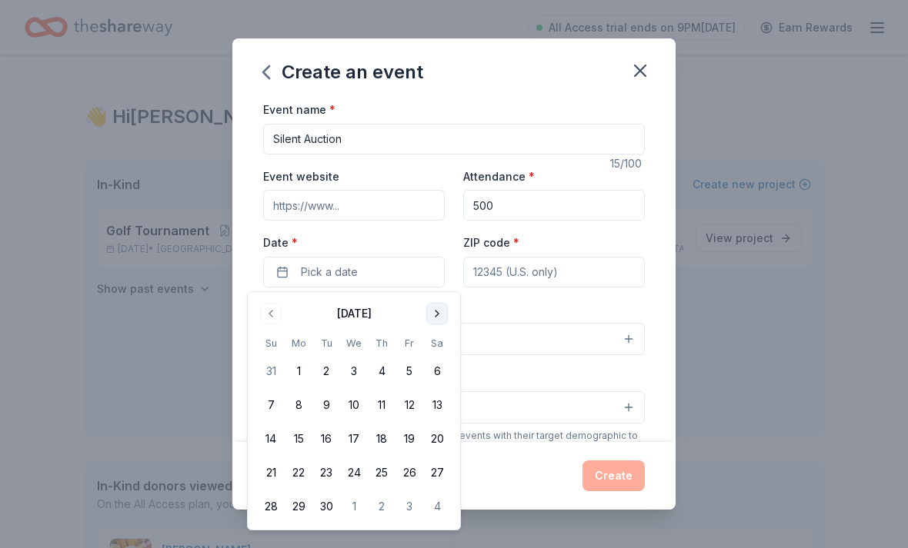
click at [436, 313] on button "Go to next month" at bounding box center [437, 314] width 22 height 22
click at [435, 313] on button "Go to next month" at bounding box center [437, 314] width 22 height 22
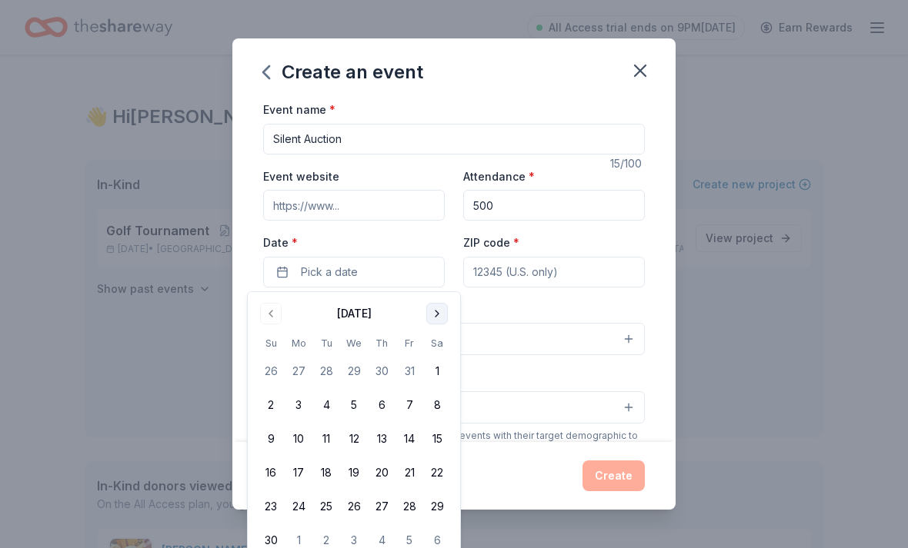
click at [438, 310] on button "Go to next month" at bounding box center [437, 314] width 22 height 22
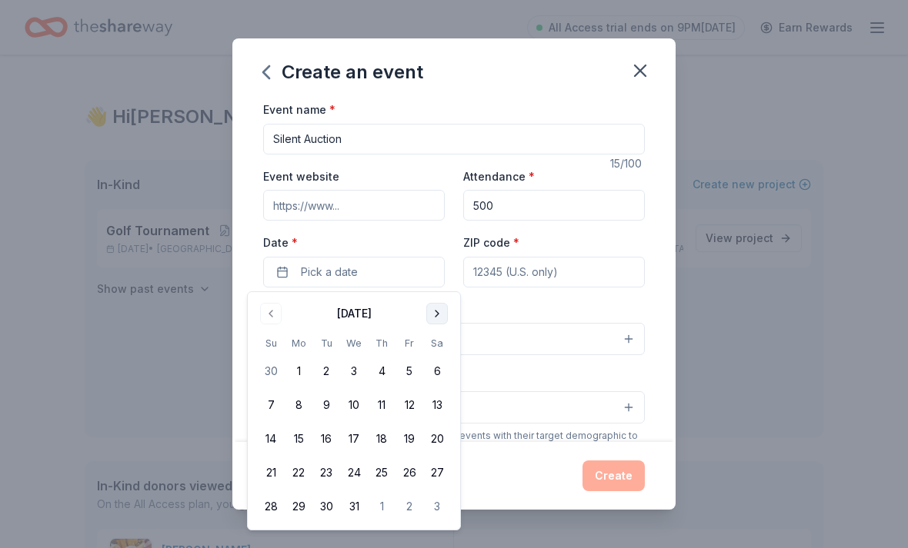
click at [438, 309] on button "Go to next month" at bounding box center [437, 314] width 22 height 22
click at [440, 310] on button "Go to next month" at bounding box center [437, 314] width 22 height 22
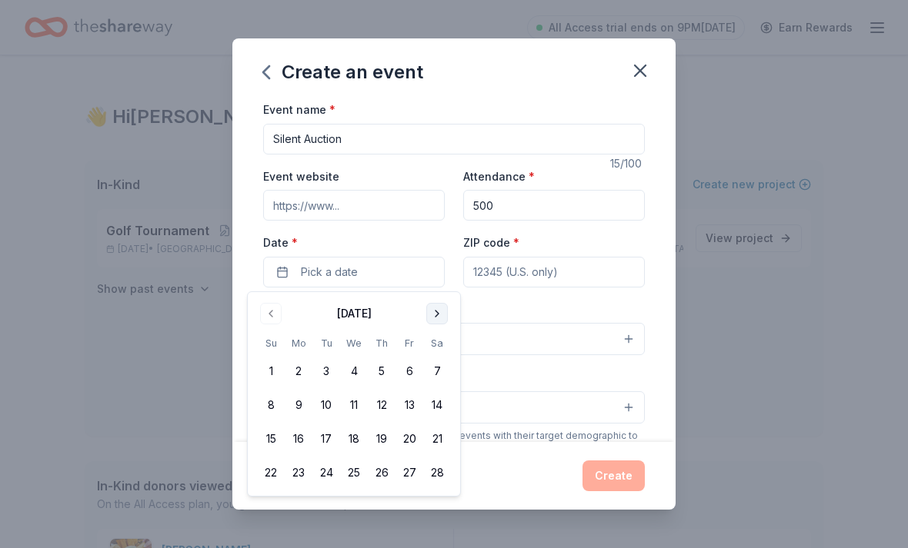
click at [439, 309] on button "Go to next month" at bounding box center [437, 314] width 22 height 22
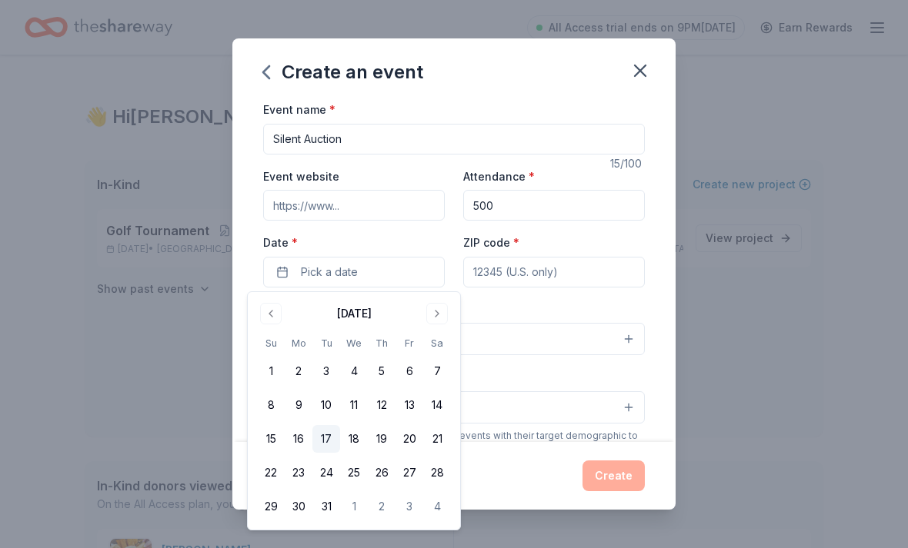
click at [333, 442] on button "17" at bounding box center [326, 439] width 28 height 28
click at [565, 272] on input "ZIP code *" at bounding box center [554, 272] width 182 height 31
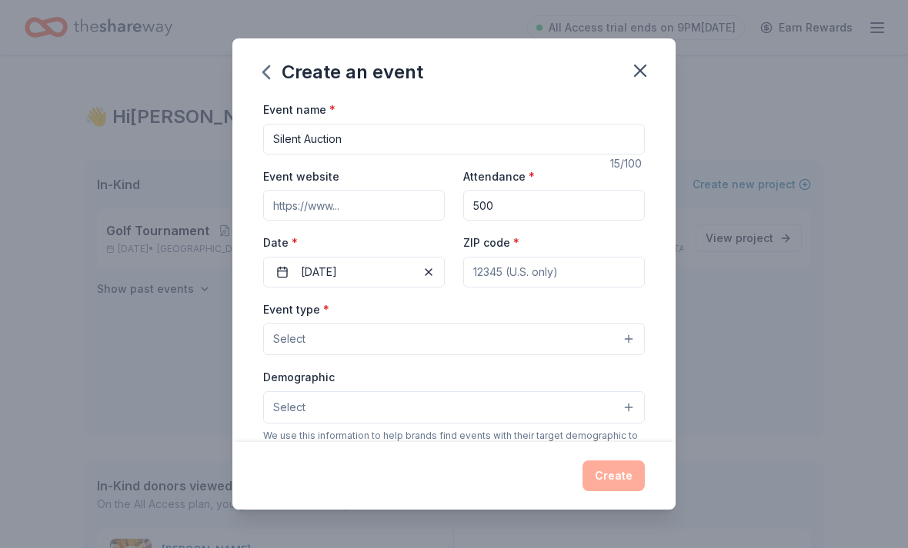
type input "77494"
click at [404, 327] on button "Select" at bounding box center [454, 339] width 382 height 32
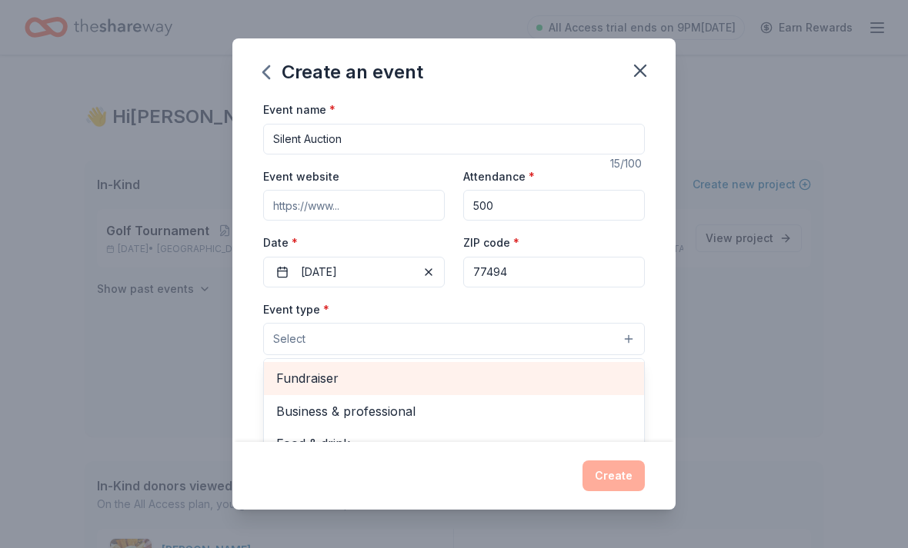
click at [322, 382] on span "Fundraiser" at bounding box center [453, 378] width 355 height 20
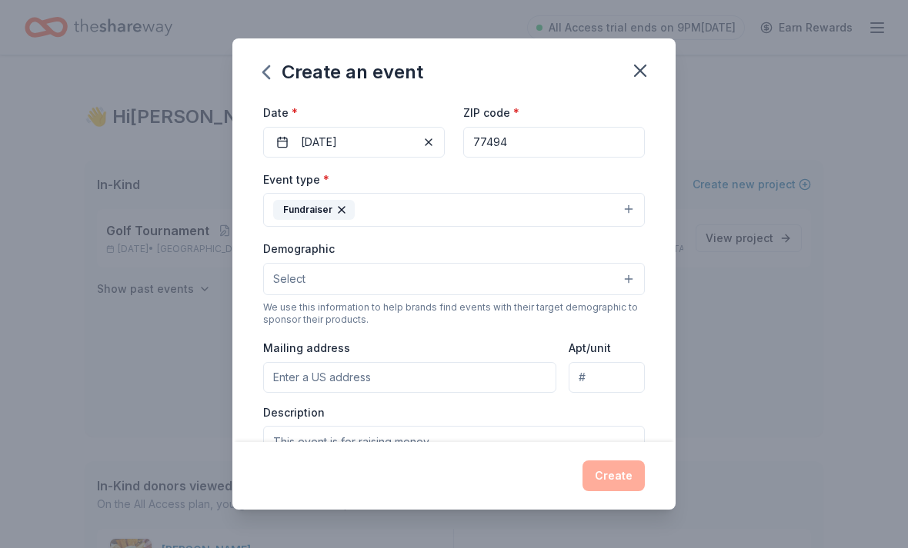
scroll to position [131, 0]
click at [545, 285] on button "Select" at bounding box center [454, 278] width 382 height 32
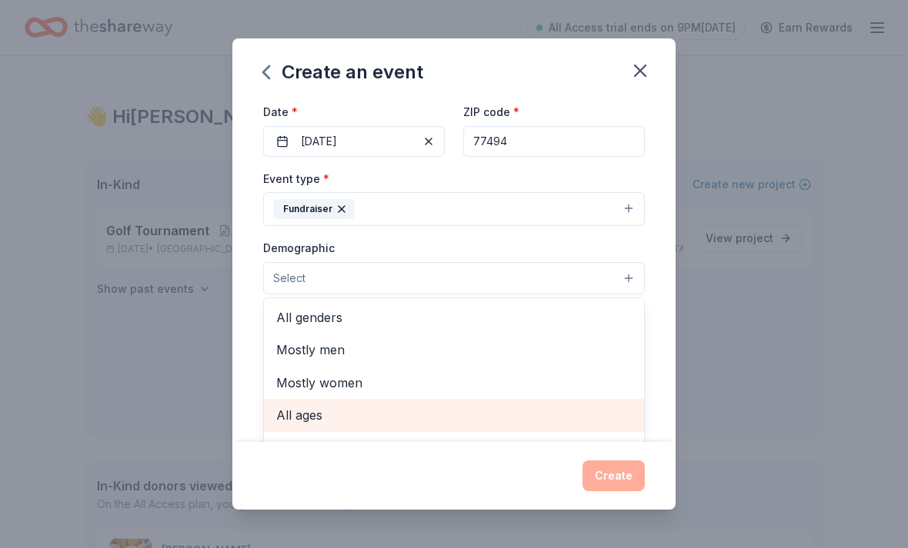
click at [304, 416] on span "All ages" at bounding box center [453, 415] width 355 height 20
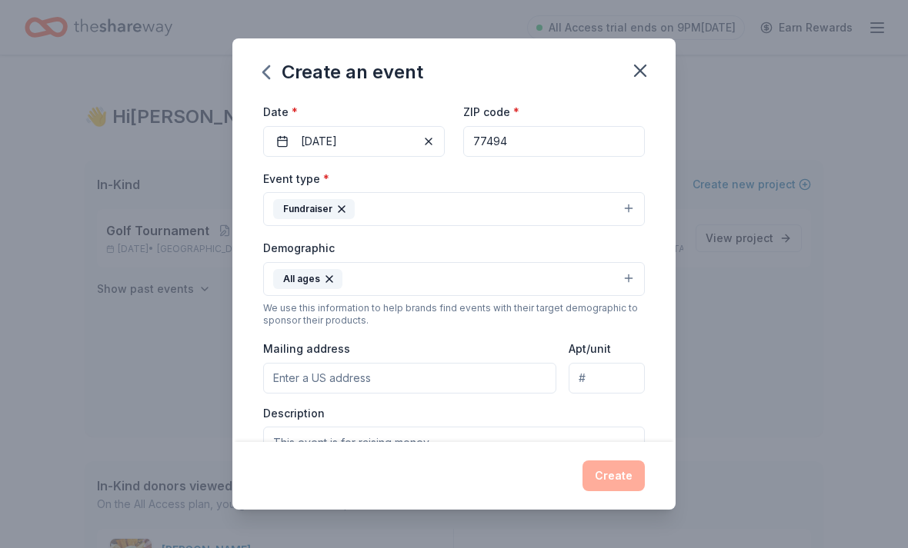
click at [465, 383] on input "Mailing address" at bounding box center [409, 378] width 293 height 31
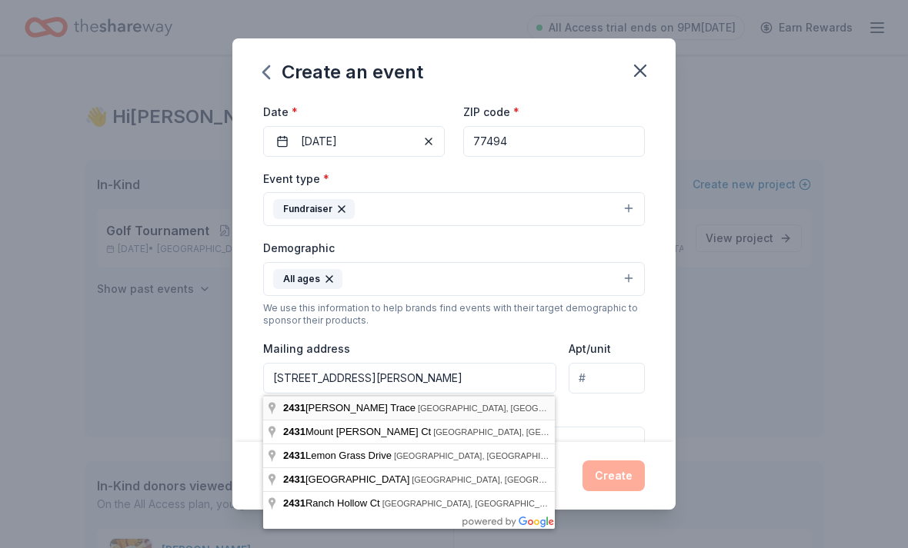
type input "2431 Joan Collier Trace, Katy, TX, 77494"
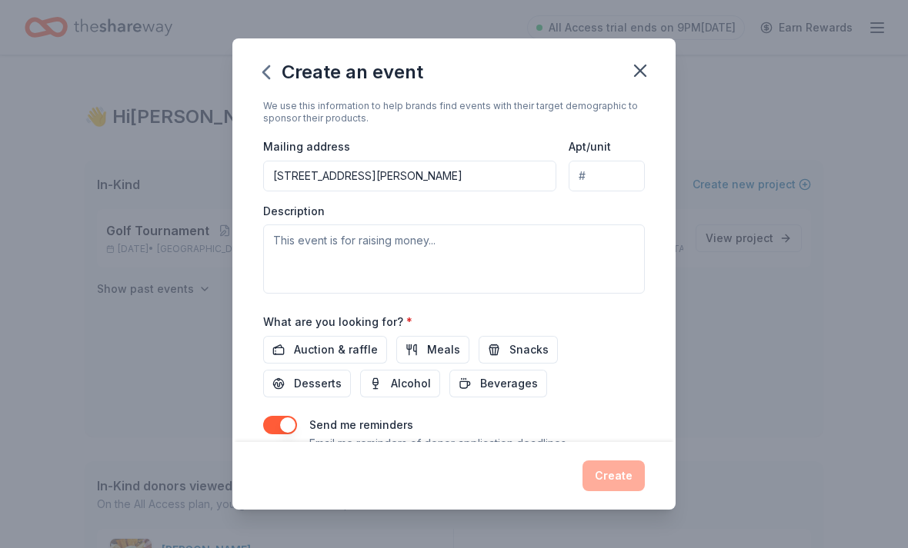
scroll to position [334, 0]
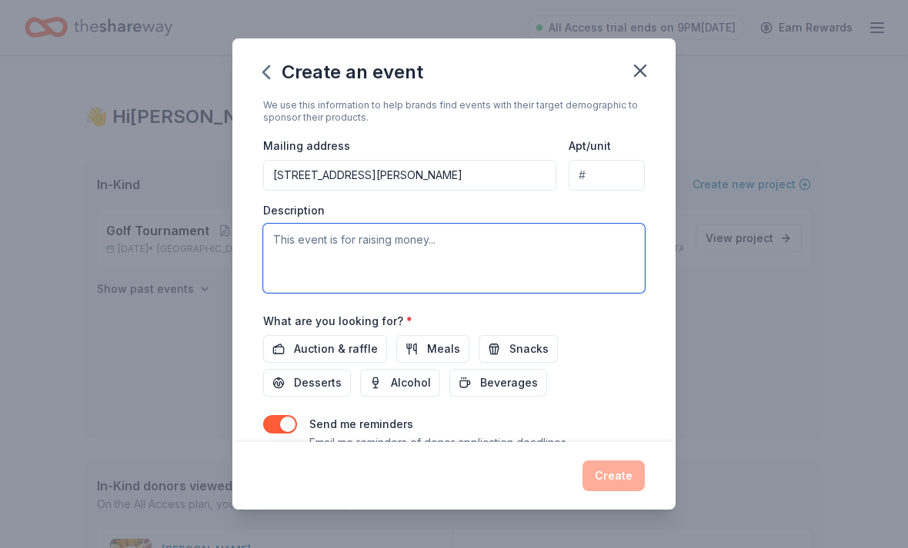
click at [512, 251] on textarea at bounding box center [454, 258] width 382 height 69
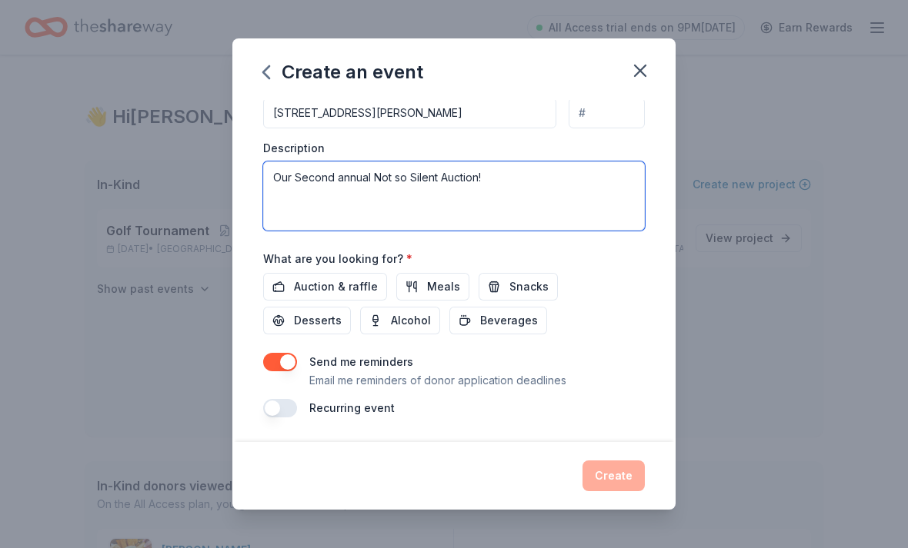
scroll to position [398, 0]
type textarea "Our Second annual Not so Silent Auction!"
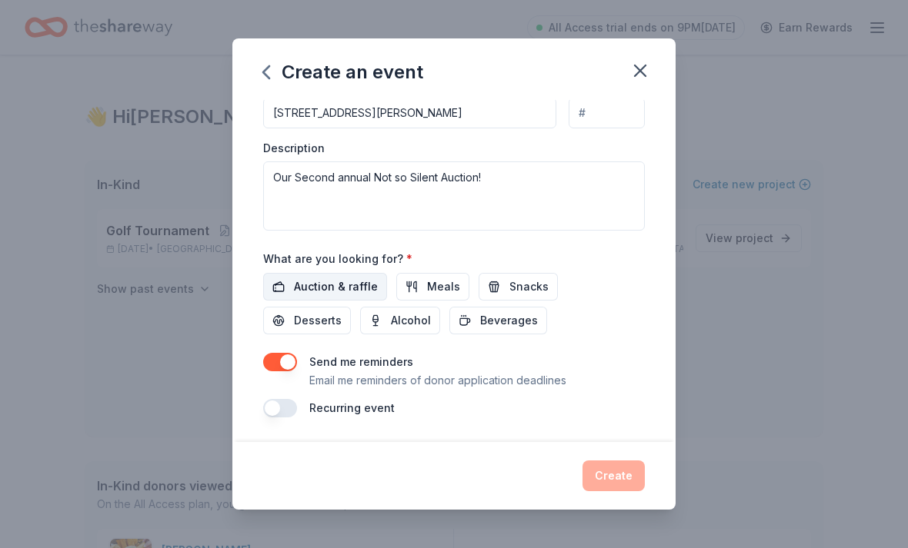
click at [348, 292] on span "Auction & raffle" at bounding box center [336, 287] width 84 height 18
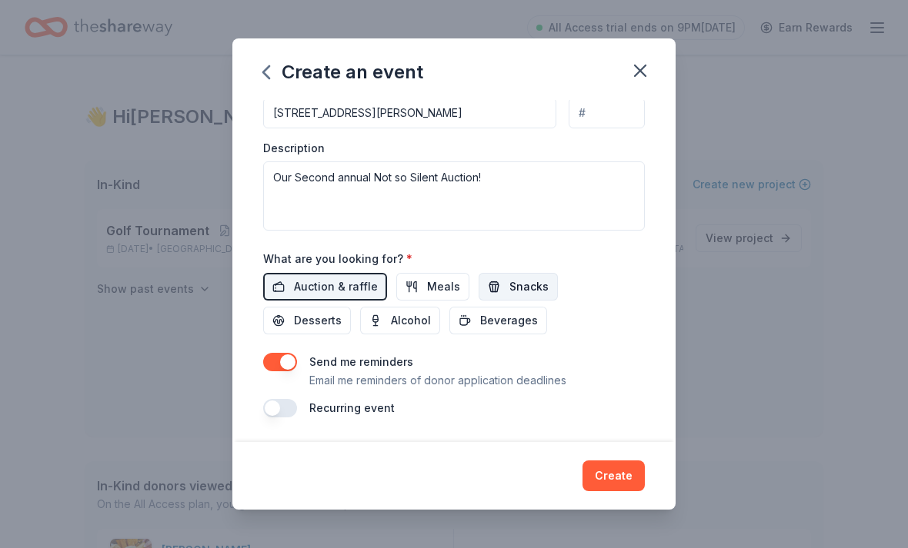
click at [509, 288] on span "Snacks" at bounding box center [528, 287] width 39 height 18
click at [351, 307] on button "Desserts" at bounding box center [307, 321] width 88 height 28
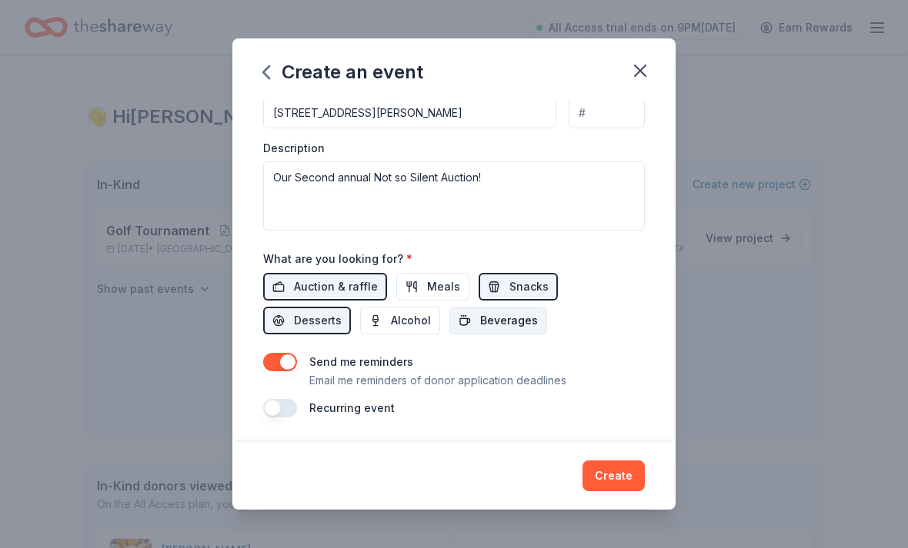
click at [449, 333] on button "Beverages" at bounding box center [498, 321] width 98 height 28
click at [360, 332] on button "Alcohol" at bounding box center [400, 321] width 80 height 28
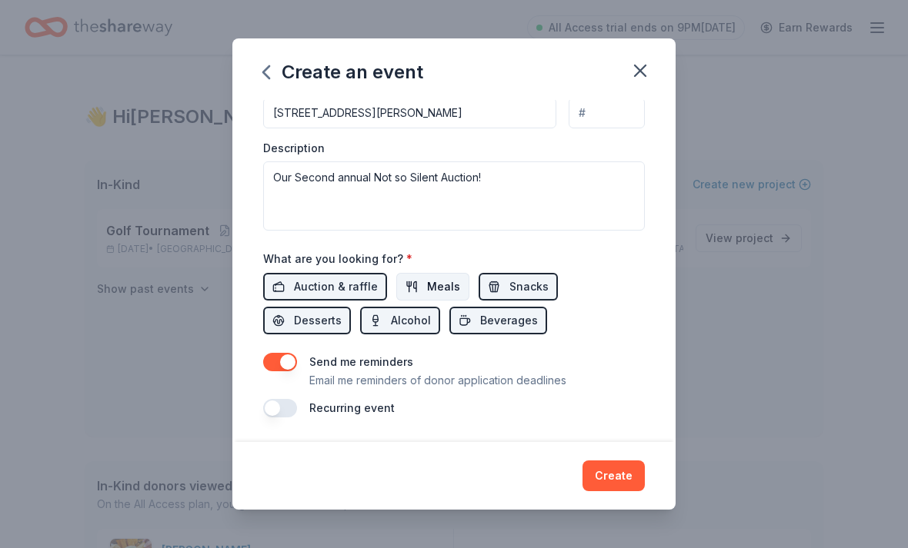
click at [434, 283] on span "Meals" at bounding box center [443, 287] width 33 height 18
click at [625, 478] on button "Create" at bounding box center [613, 476] width 62 height 31
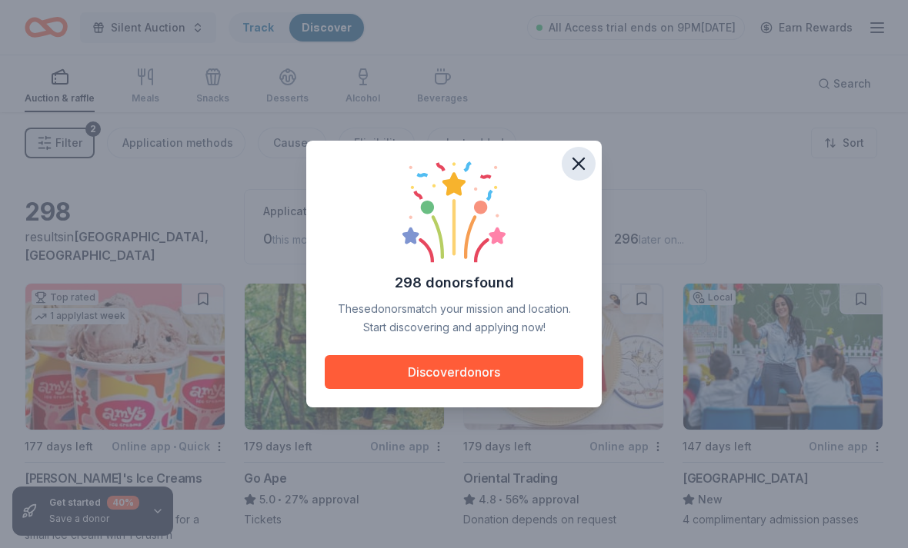
click at [583, 147] on button "button" at bounding box center [578, 164] width 34 height 34
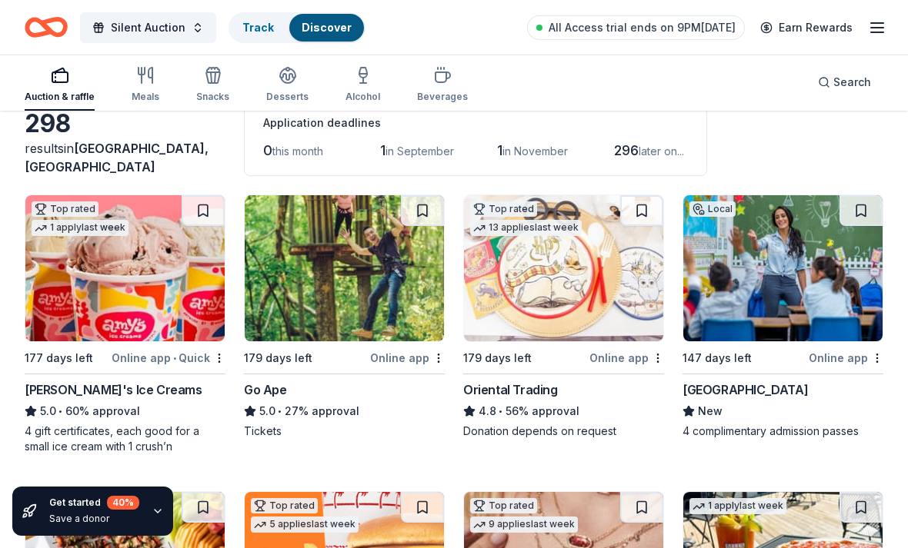
scroll to position [86, 0]
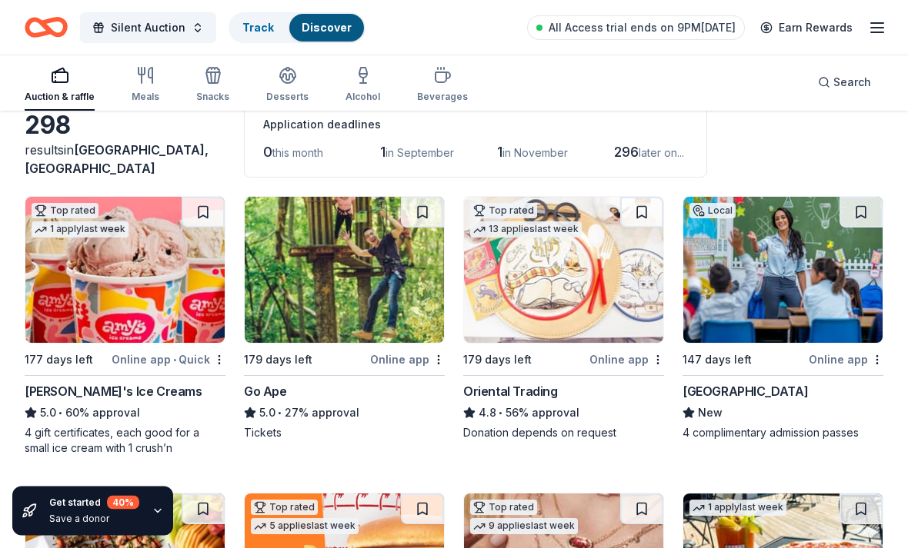
click at [398, 278] on img at bounding box center [344, 271] width 199 height 146
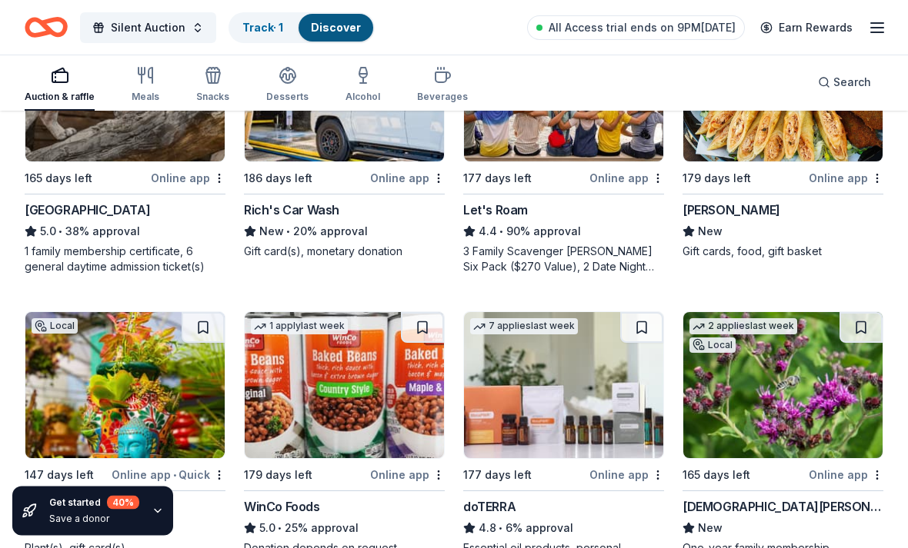
scroll to position [862, 0]
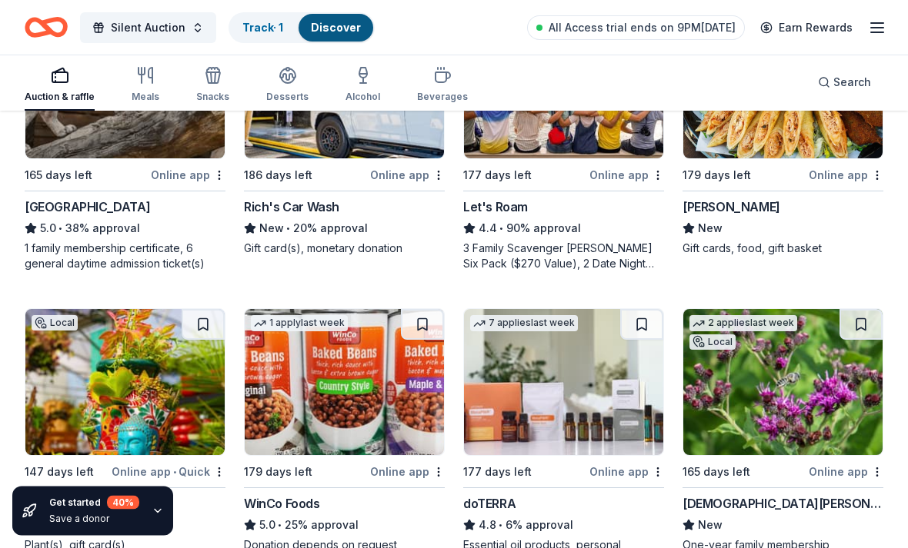
click at [808, 406] on img at bounding box center [782, 383] width 199 height 146
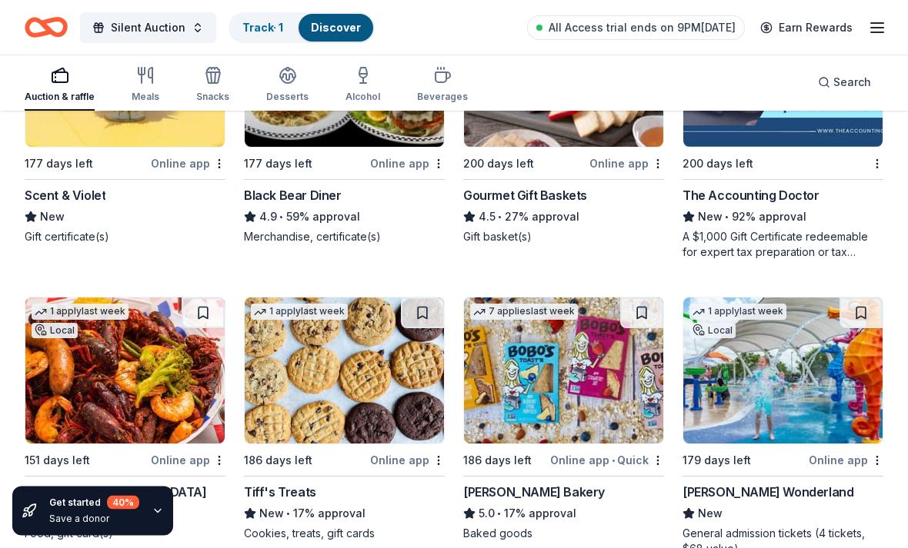
scroll to position [2658, 0]
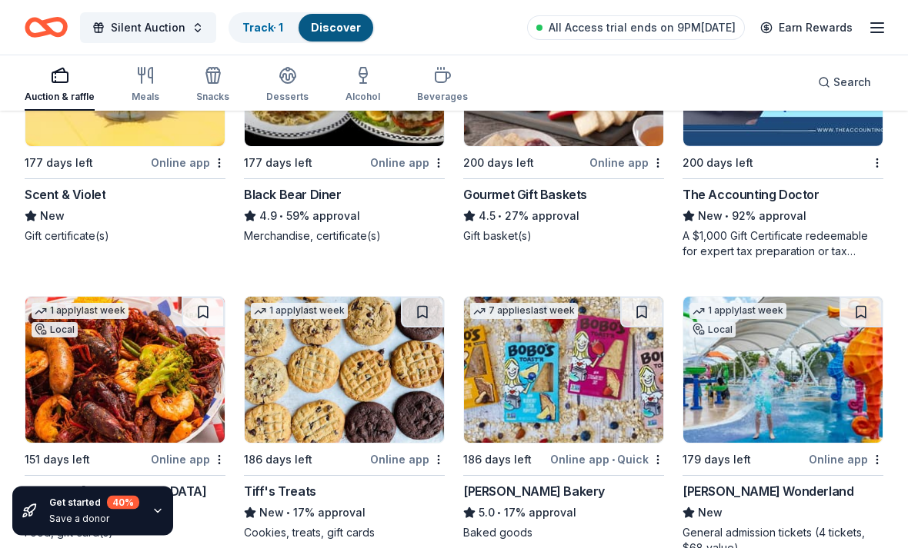
click at [794, 359] on img at bounding box center [782, 371] width 199 height 146
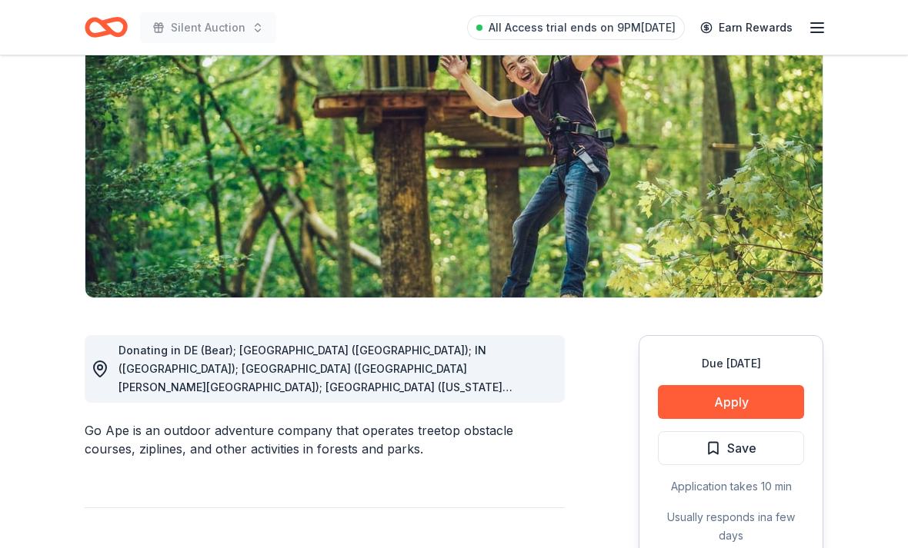
scroll to position [172, 0]
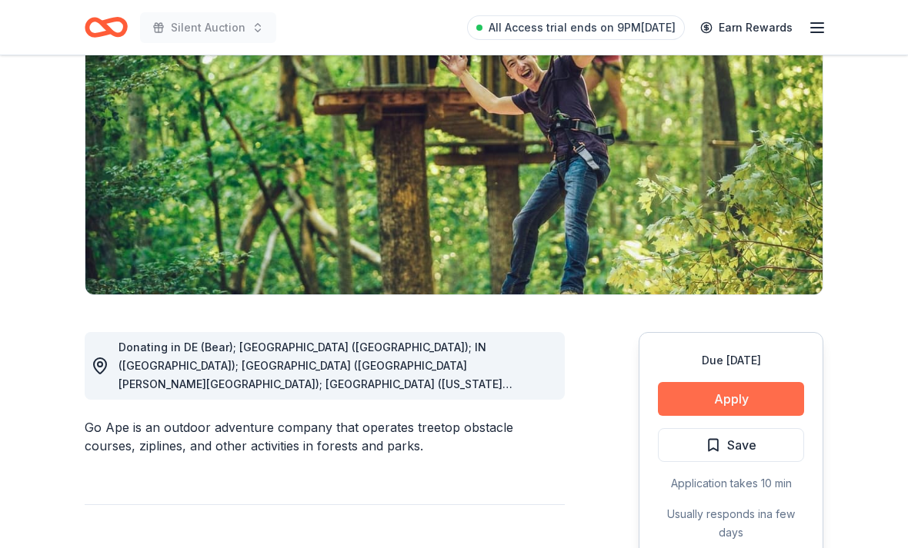
click at [768, 395] on button "Apply" at bounding box center [731, 400] width 146 height 34
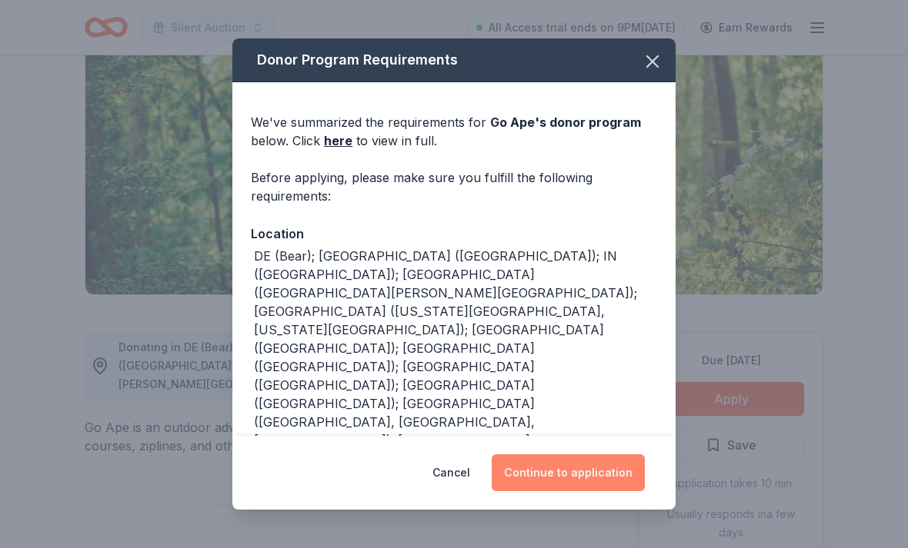
click at [617, 492] on button "Continue to application" at bounding box center [568, 473] width 153 height 37
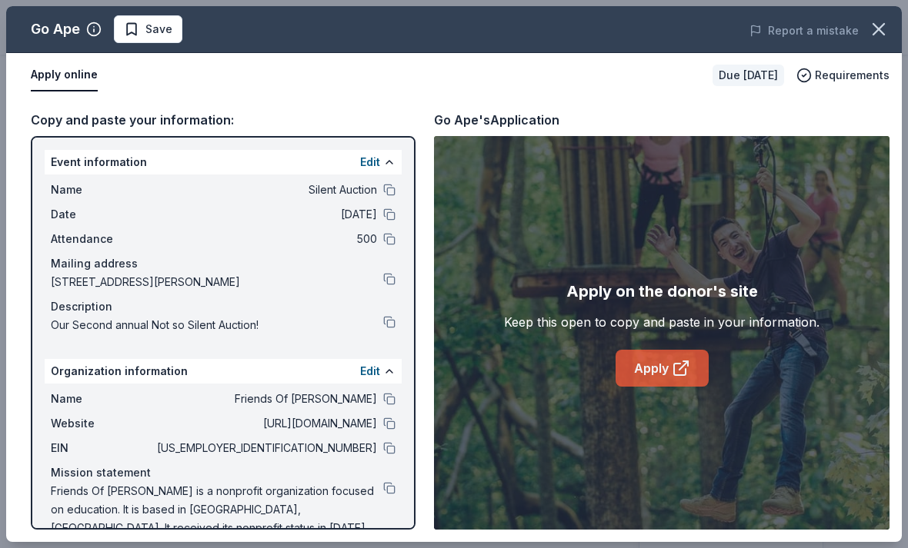
click at [672, 378] on icon at bounding box center [680, 368] width 18 height 18
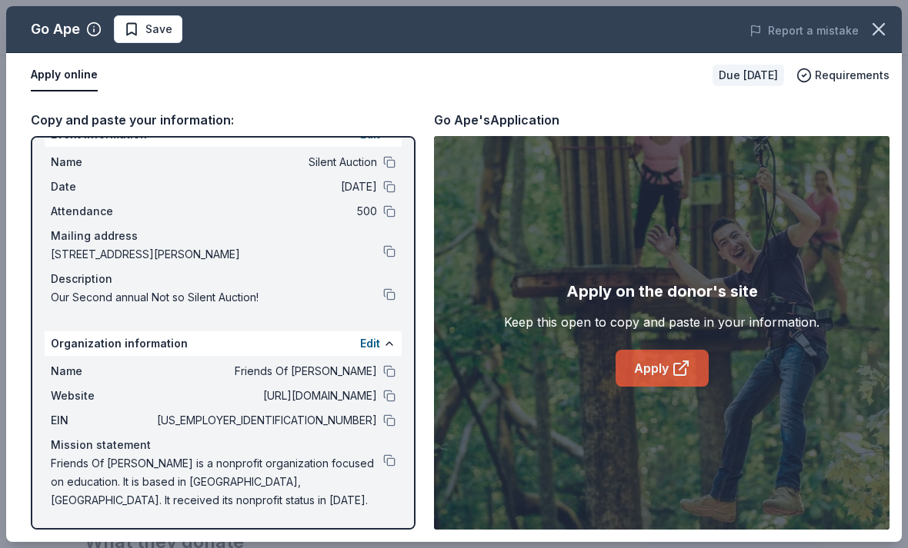
scroll to position [28, 0]
click at [880, 28] on icon "button" at bounding box center [878, 29] width 11 height 11
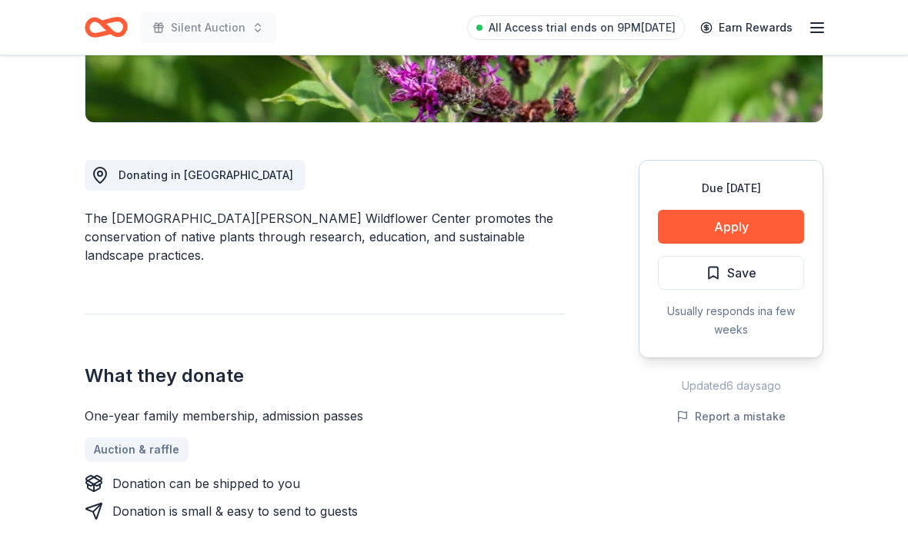
scroll to position [358, 0]
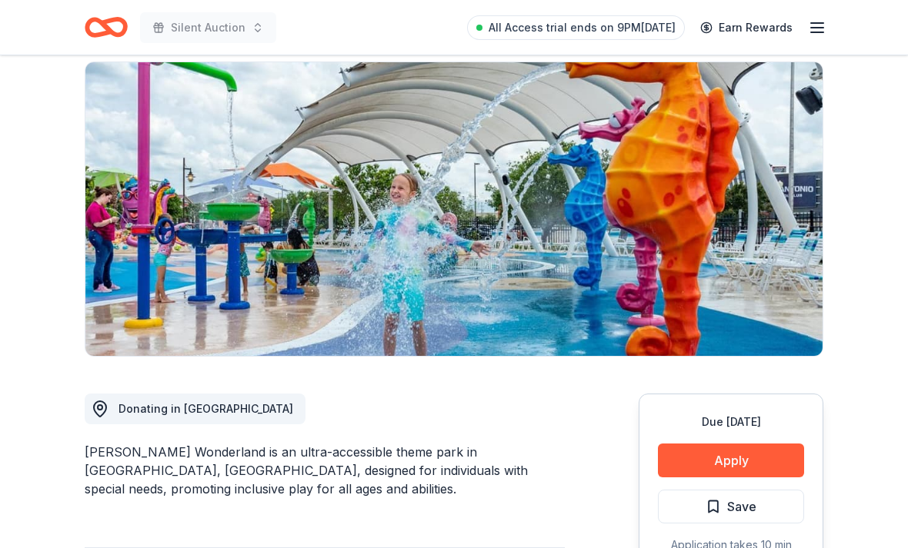
scroll to position [111, 0]
click at [778, 453] on button "Apply" at bounding box center [731, 461] width 146 height 34
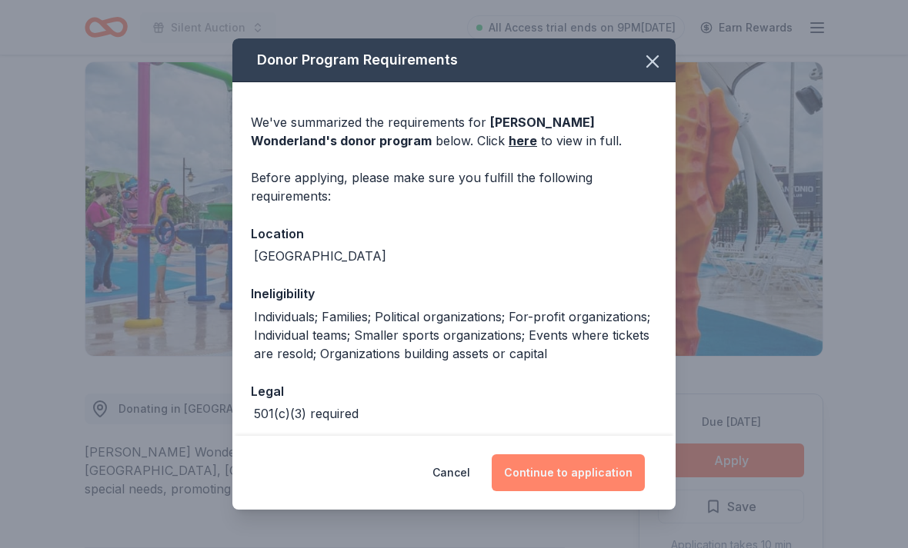
click at [621, 492] on button "Continue to application" at bounding box center [568, 473] width 153 height 37
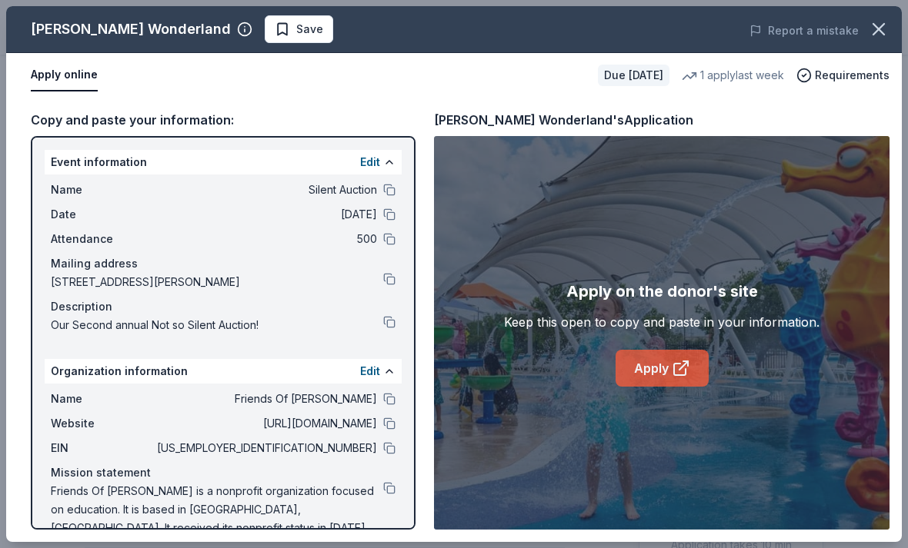
click at [692, 387] on link "Apply" at bounding box center [661, 368] width 93 height 37
